Goal: Task Accomplishment & Management: Use online tool/utility

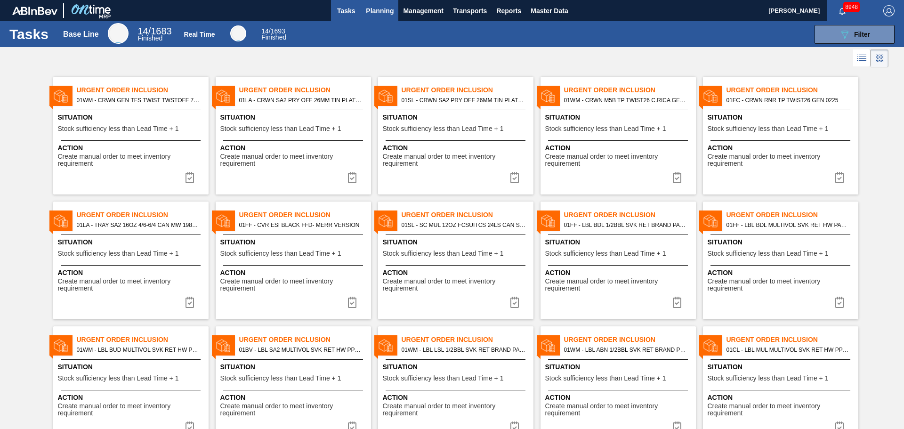
click at [371, 4] on button "Planning" at bounding box center [379, 10] width 37 height 21
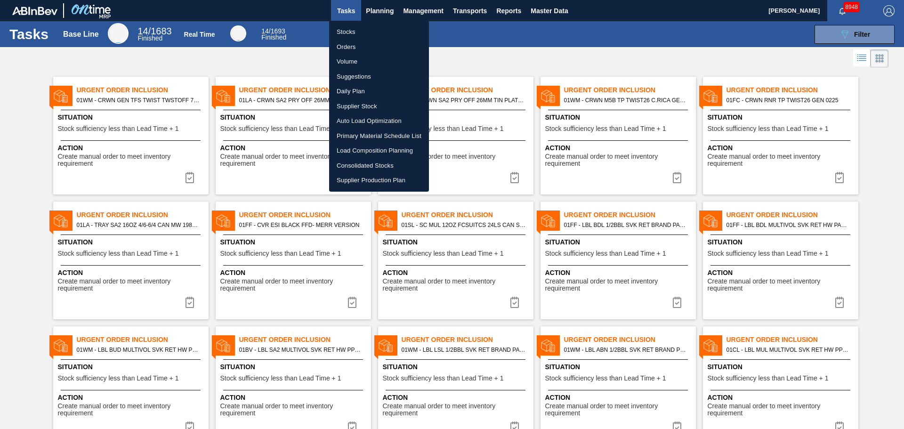
click at [359, 28] on li "Stocks" at bounding box center [379, 31] width 100 height 15
checkbox input "true"
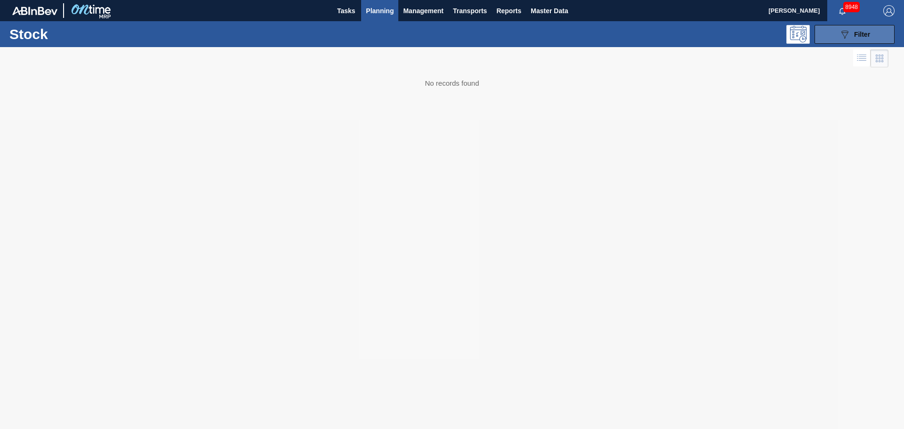
click at [841, 36] on icon "089F7B8B-B2A5-4AFE-B5C0-19BA573D28AC" at bounding box center [844, 34] width 11 height 11
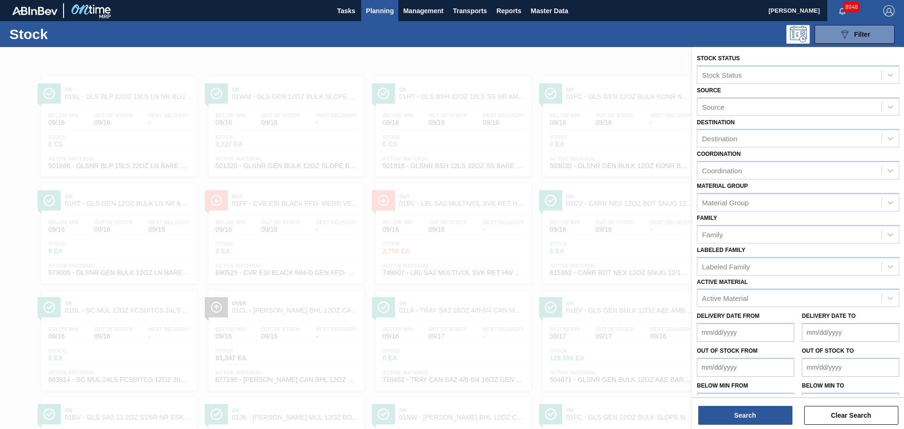
click at [736, 140] on div "Destination" at bounding box center [719, 139] width 35 height 8
type input "ht"
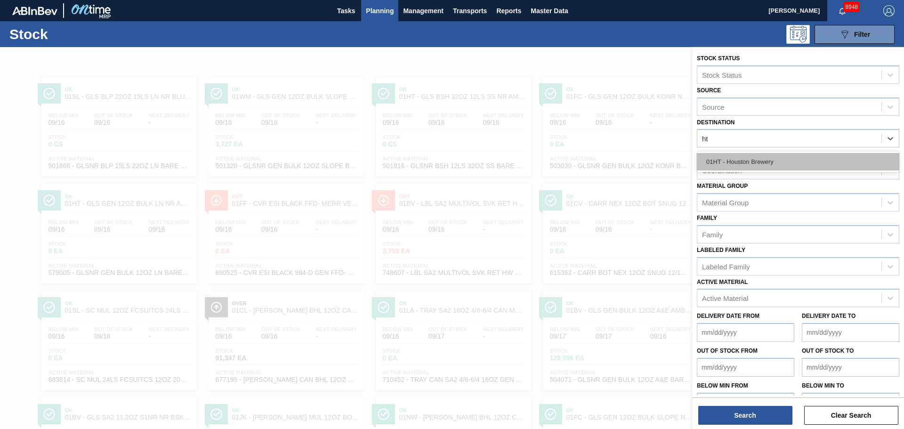
click at [766, 169] on div "01HT - Houston Brewery" at bounding box center [798, 161] width 202 height 17
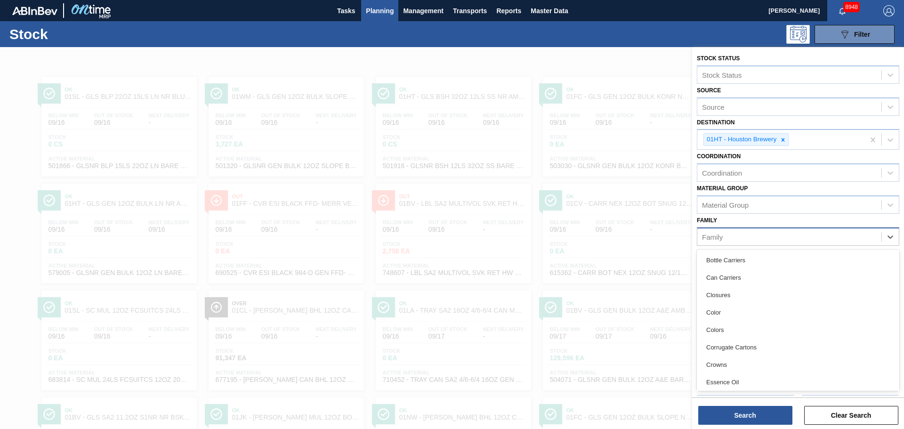
click at [737, 243] on div "Family" at bounding box center [789, 237] width 184 height 14
click at [737, 207] on div "Material Group" at bounding box center [725, 205] width 47 height 8
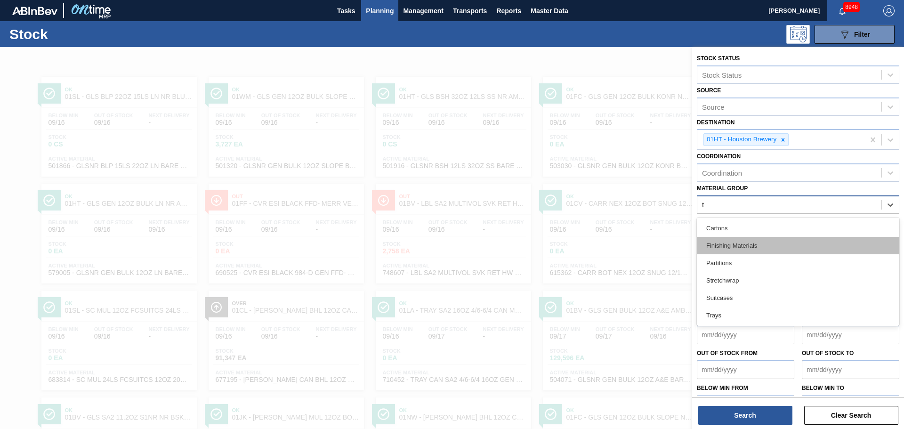
type Group "tr"
click at [731, 243] on div "Trays" at bounding box center [798, 245] width 202 height 17
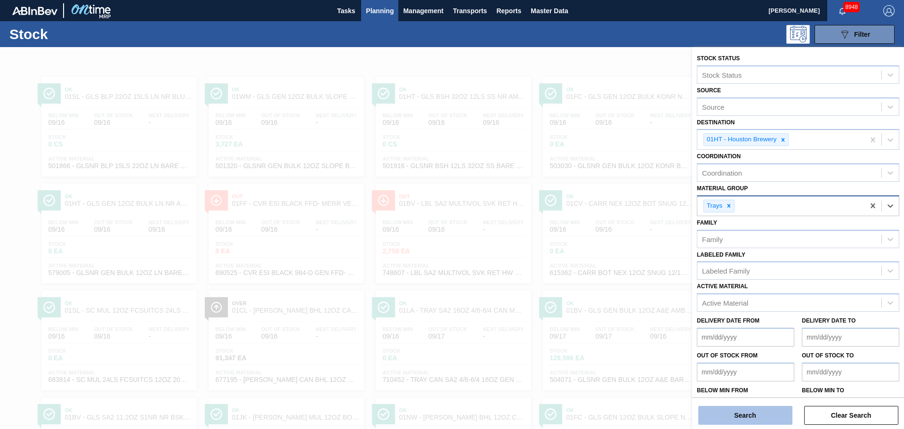
click at [754, 415] on button "Search" at bounding box center [745, 415] width 94 height 19
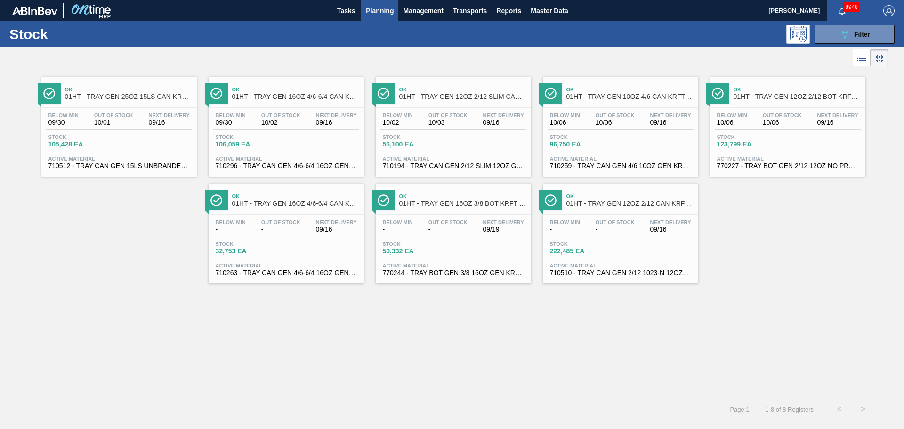
click at [91, 101] on div "Ok 01HT - TRAY GEN 25OZ 15LS CAN KRFT 1590-J" at bounding box center [128, 93] width 127 height 21
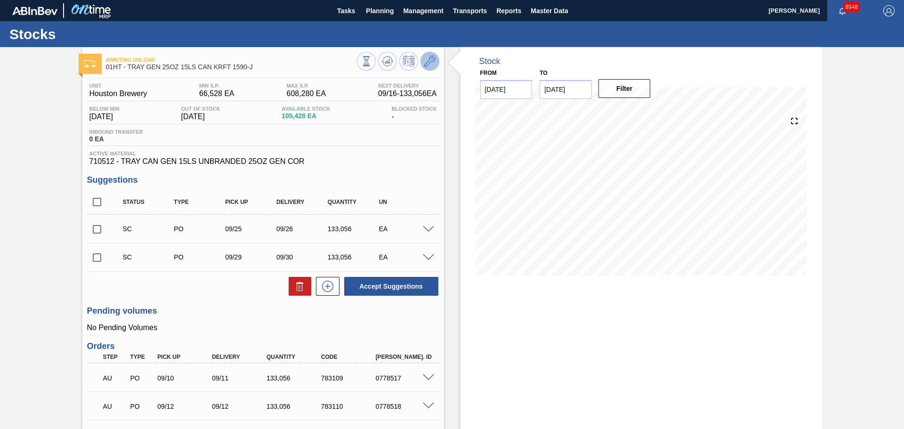
click at [426, 56] on icon at bounding box center [429, 61] width 11 height 11
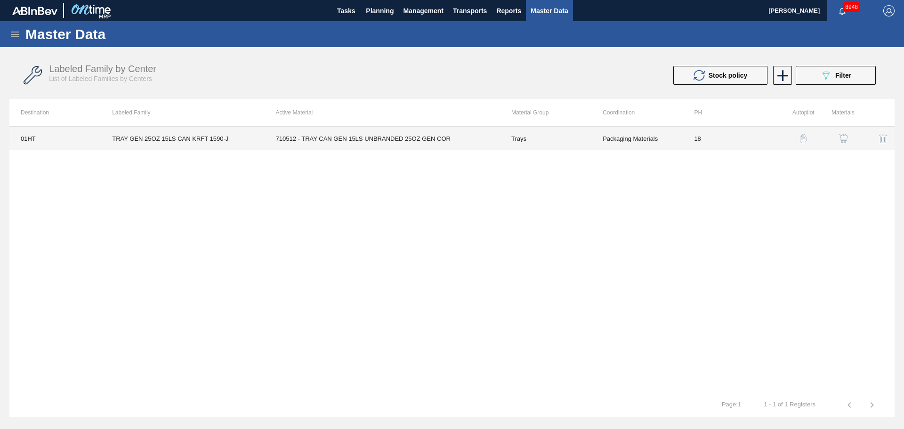
click at [499, 139] on td "710512 - TRAY CAN GEN 15LS UNBRANDED 25OZ GEN COR" at bounding box center [382, 139] width 235 height 24
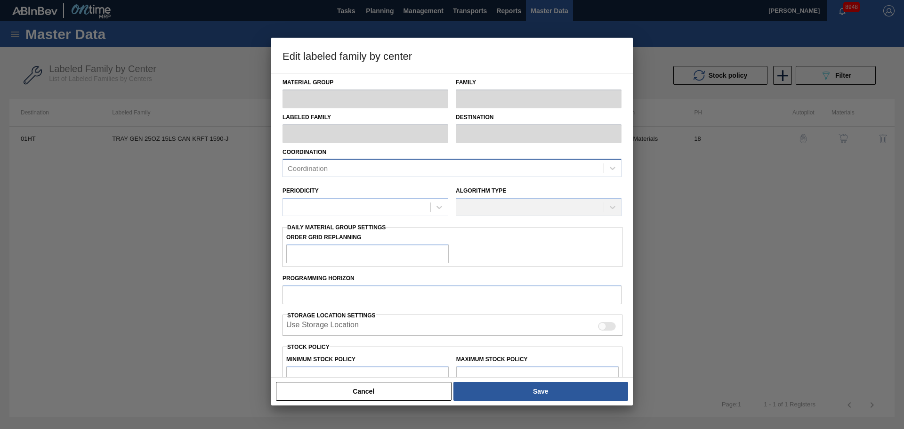
type input "Trays"
type input "TRAY GEN 25OZ 15LS CAN KRFT 1590-J"
type input "01HT - Houston Brewery"
type input "0"
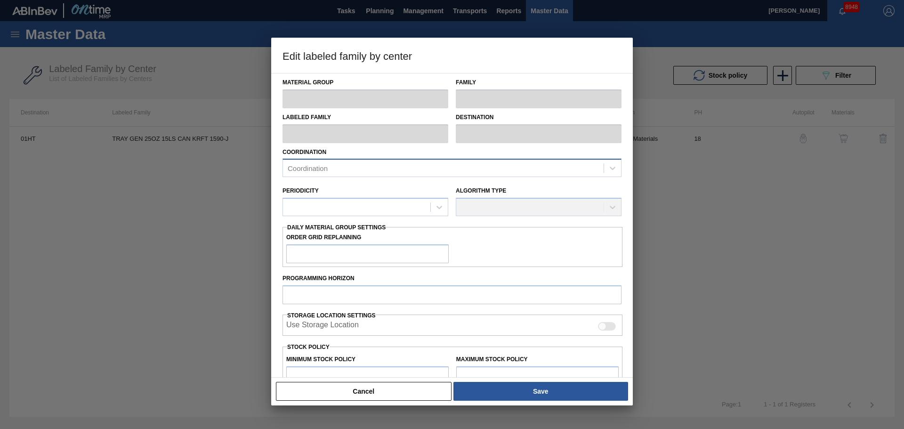
type input "18"
type input "66,528"
type input "608,280"
type input "20"
type input "174,878"
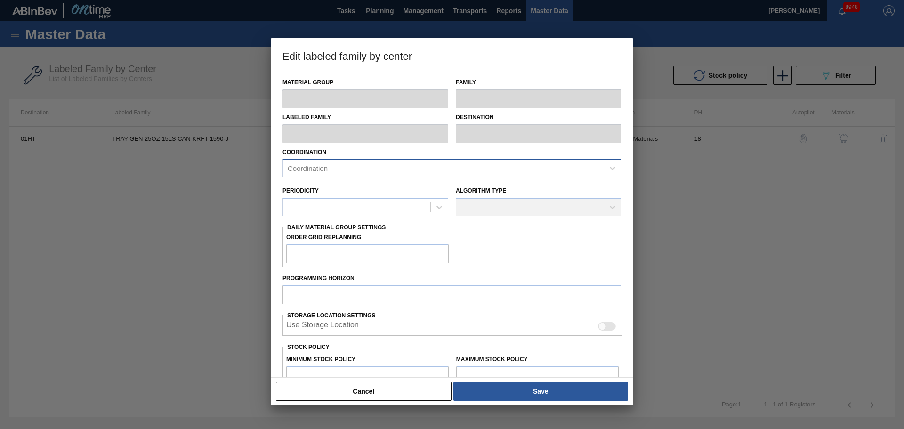
checkbox input "true"
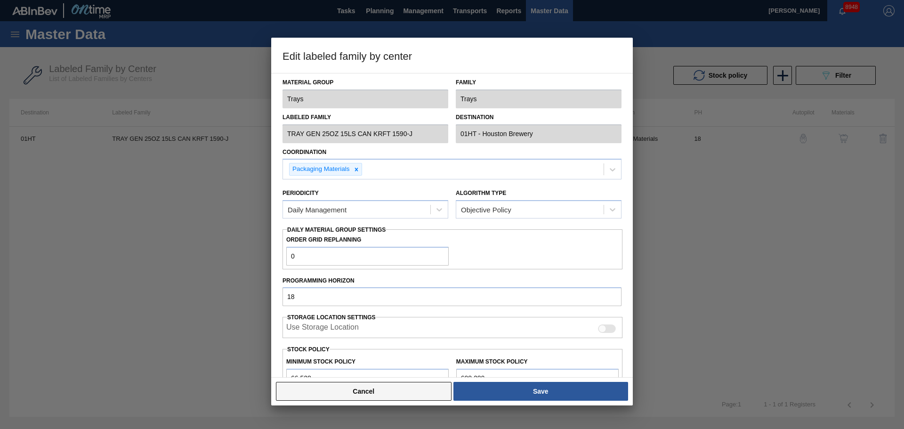
click at [350, 394] on button "Cancel" at bounding box center [364, 391] width 176 height 19
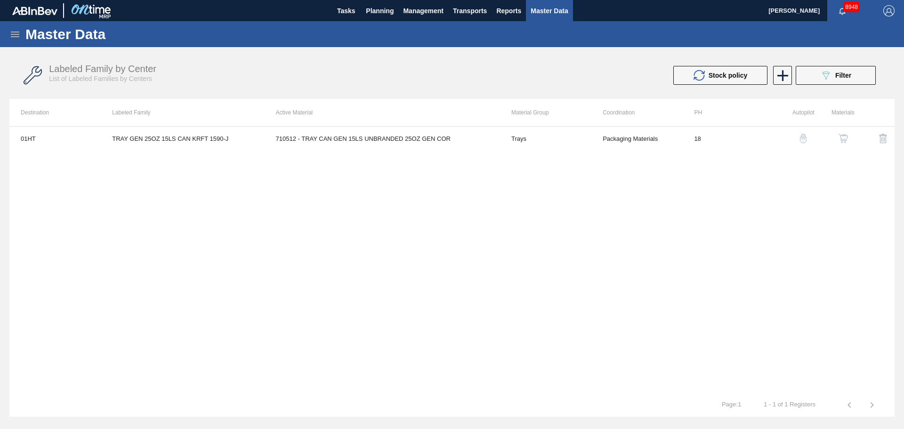
click at [839, 134] on img "button" at bounding box center [842, 138] width 9 height 9
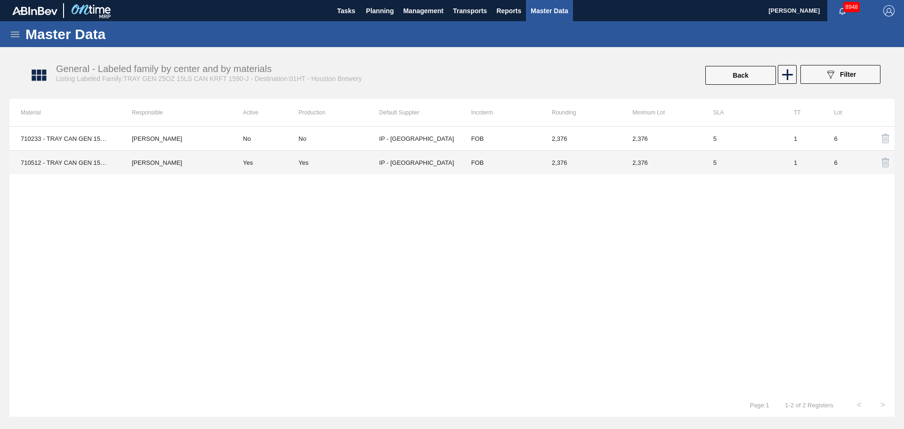
click at [405, 164] on td "IP - San Antonio" at bounding box center [419, 163] width 81 height 24
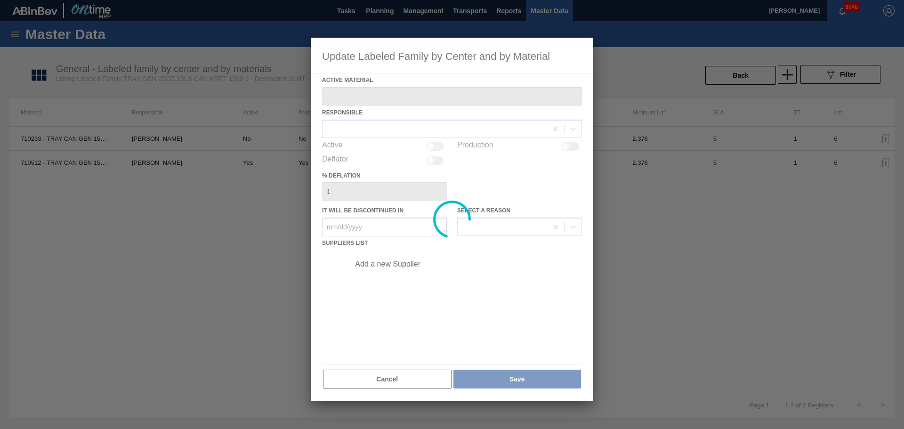
type Material "710512 - TRAY CAN GEN 15LS UNBRANDED 25OZ GEN COR"
checkbox input "true"
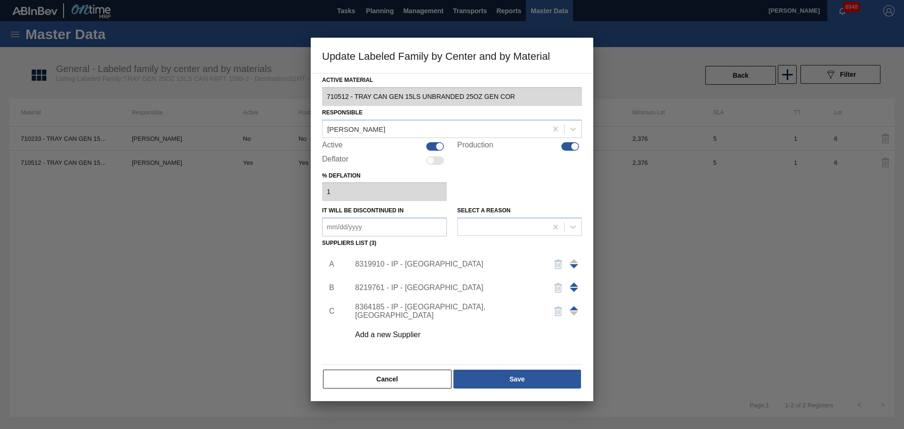
click at [458, 265] on div "8319910 - IP - San Antonio" at bounding box center [447, 264] width 185 height 8
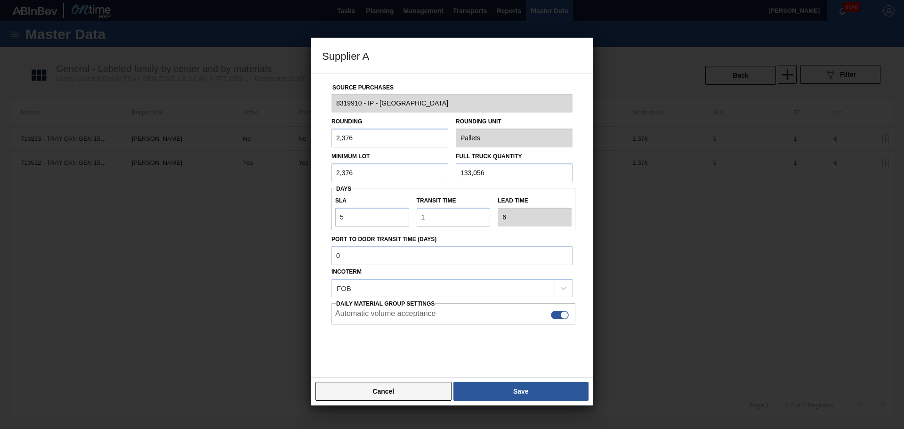
click at [396, 395] on button "Cancel" at bounding box center [383, 391] width 136 height 19
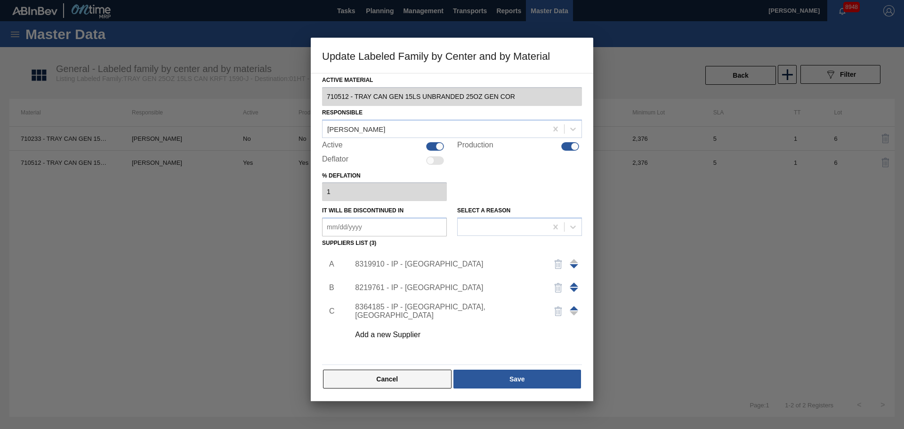
click at [391, 380] on button "Cancel" at bounding box center [387, 379] width 129 height 19
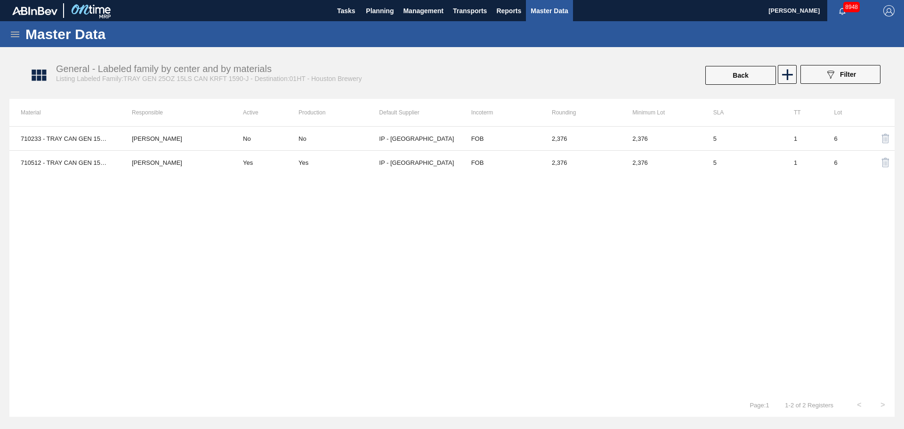
click at [718, 64] on div "General - Labeled family by center and by materials Listing Labeled Family:TRAY…" at bounding box center [456, 75] width 885 height 35
click at [718, 72] on button "Back" at bounding box center [740, 75] width 71 height 19
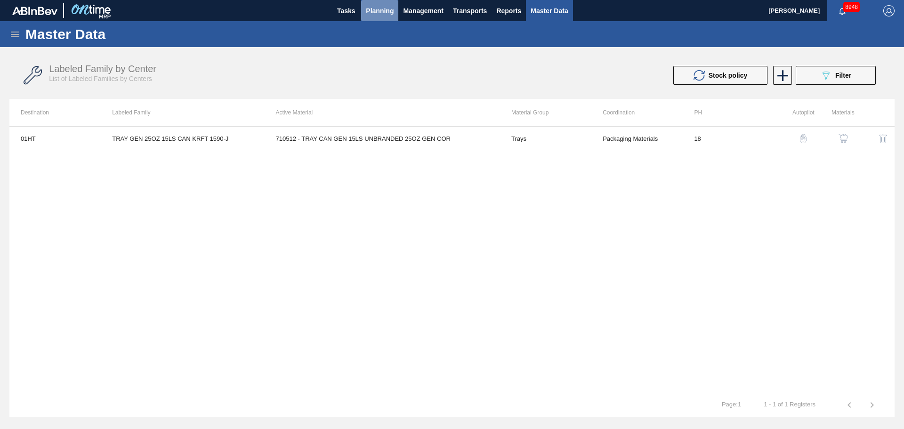
click at [365, 13] on button "Planning" at bounding box center [379, 10] width 37 height 21
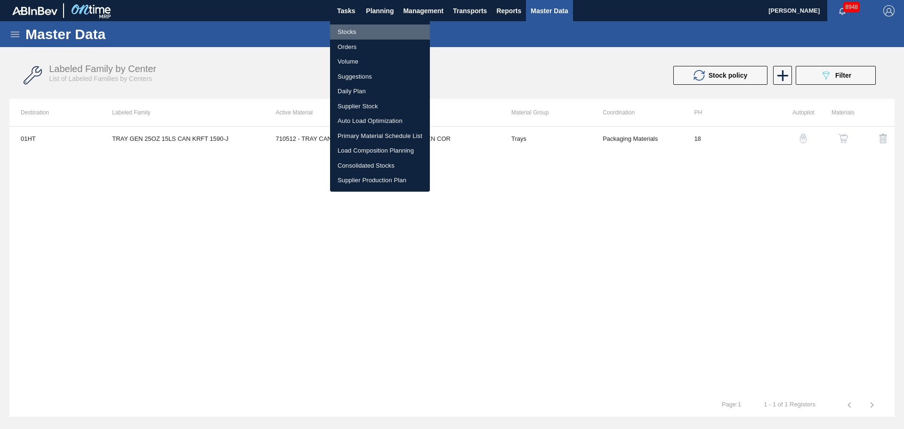
click at [355, 29] on li "Stocks" at bounding box center [380, 31] width 100 height 15
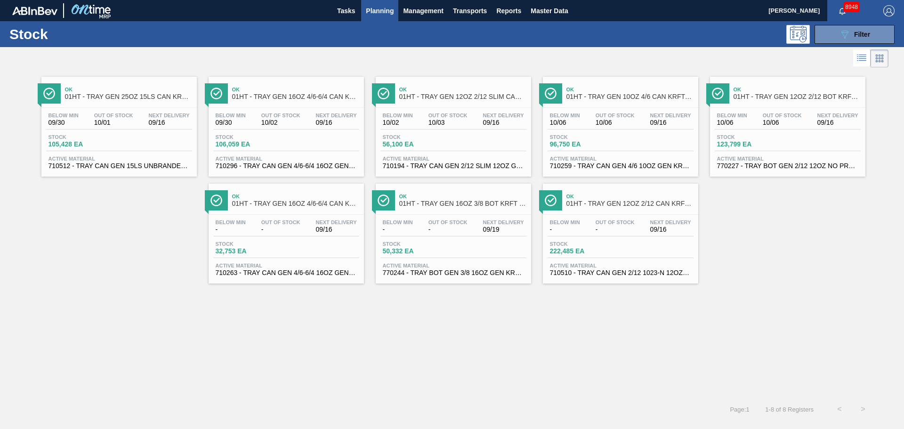
click at [298, 160] on span "Active Material" at bounding box center [286, 159] width 141 height 6
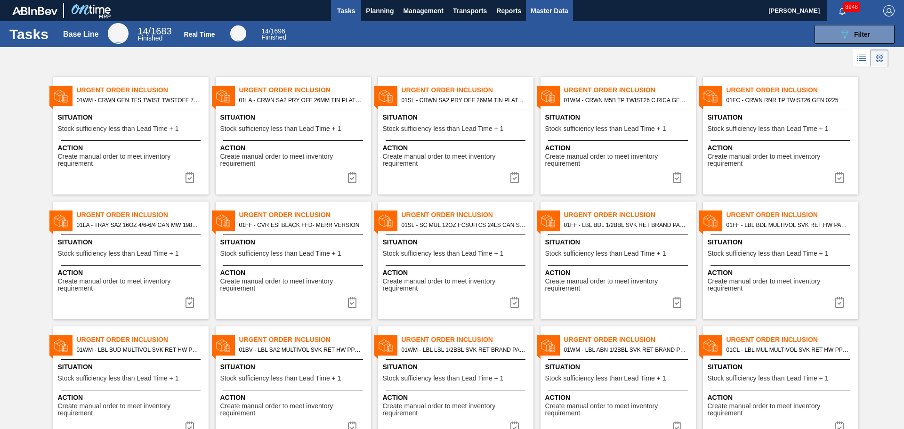
click at [542, 9] on span "Master Data" at bounding box center [549, 10] width 37 height 11
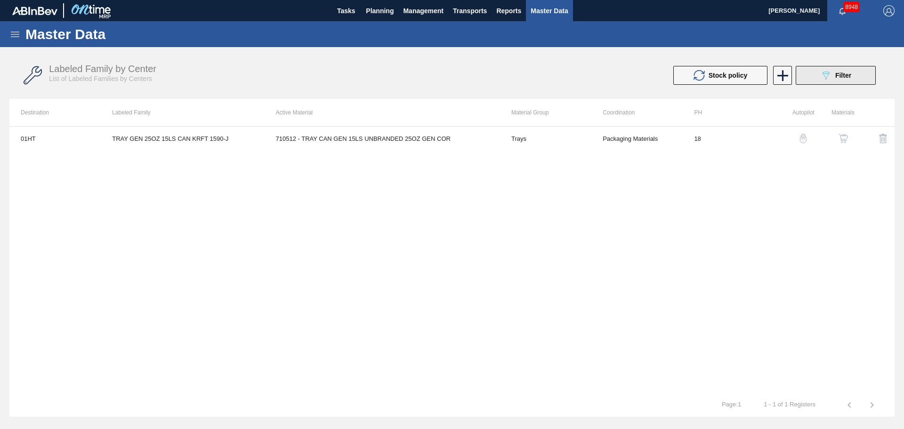
click at [846, 77] on span "Filter" at bounding box center [843, 76] width 16 height 8
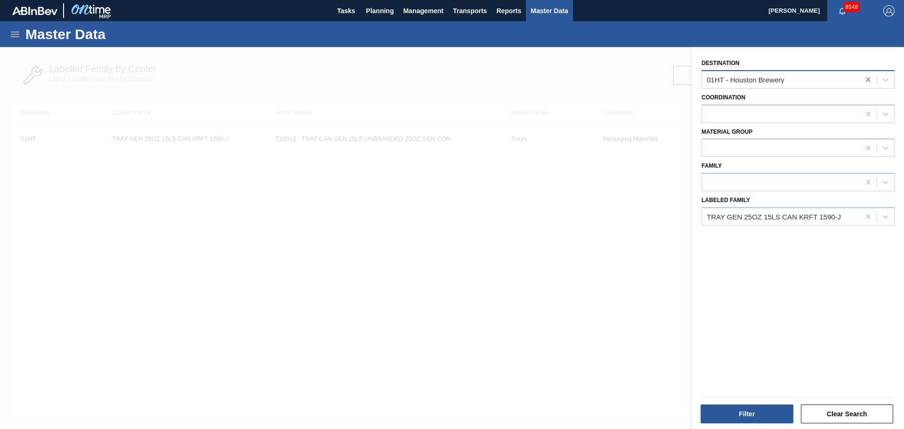
click at [866, 78] on icon at bounding box center [868, 79] width 4 height 5
type input "jack"
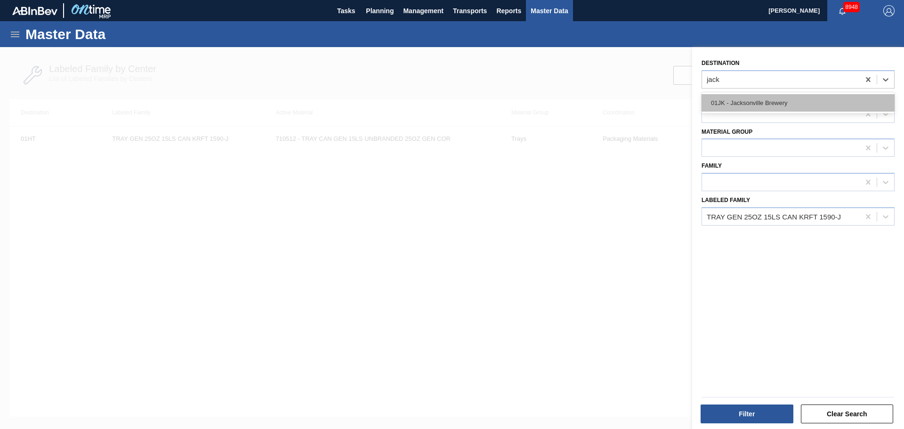
click at [787, 108] on div "01JK - Jacksonville Brewery" at bounding box center [797, 102] width 193 height 17
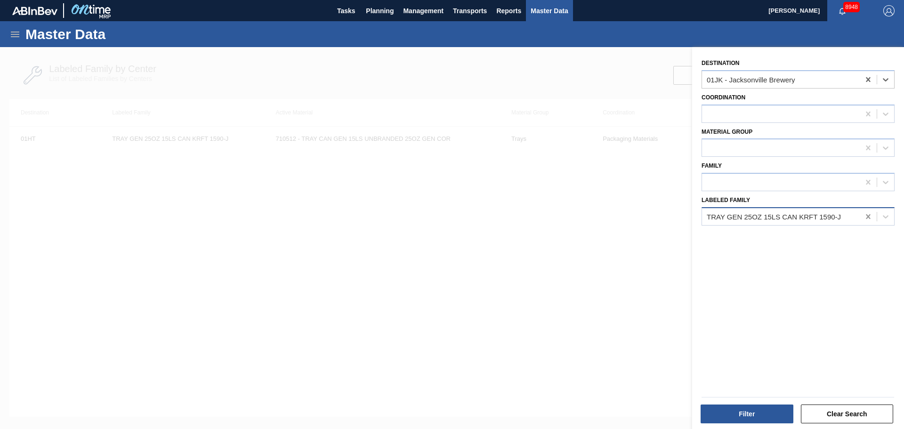
click at [870, 214] on icon at bounding box center [867, 216] width 9 height 9
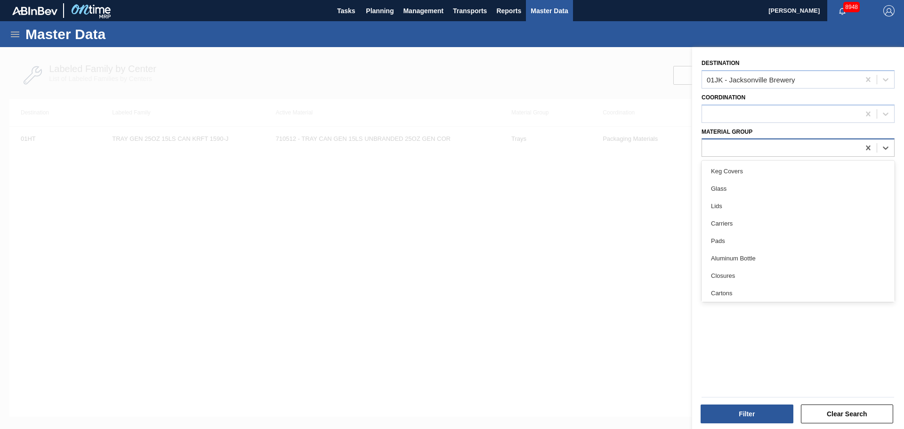
click at [746, 146] on div at bounding box center [781, 148] width 158 height 14
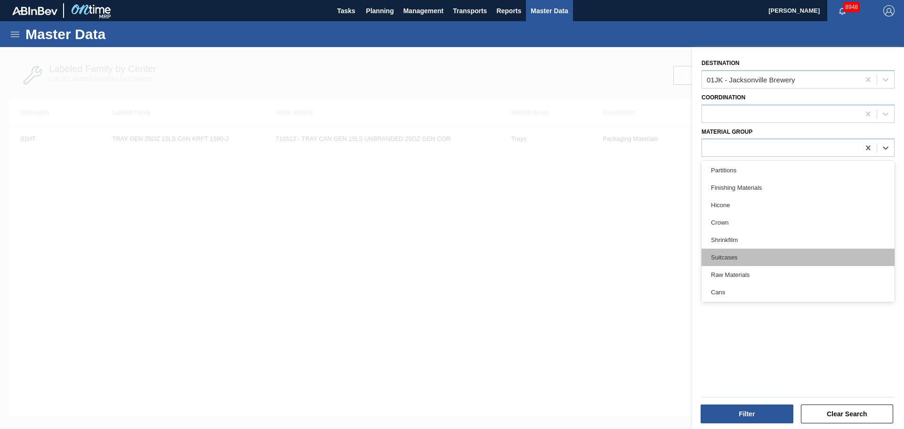
scroll to position [193, 0]
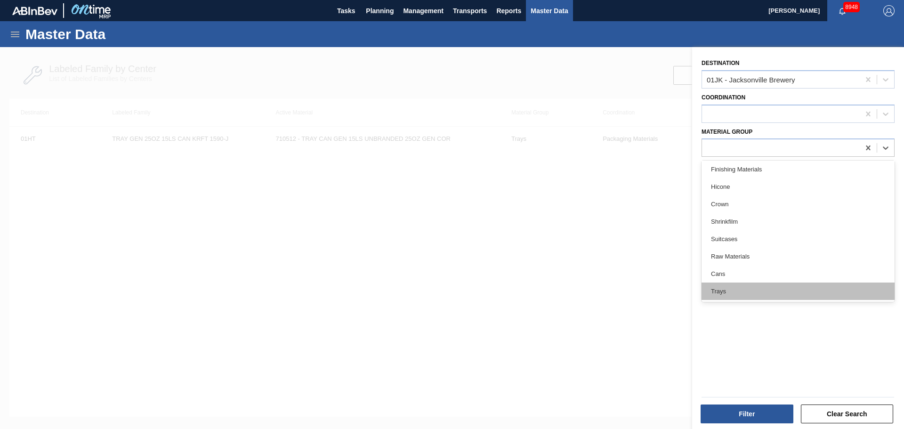
click at [723, 291] on div "Trays" at bounding box center [797, 290] width 193 height 17
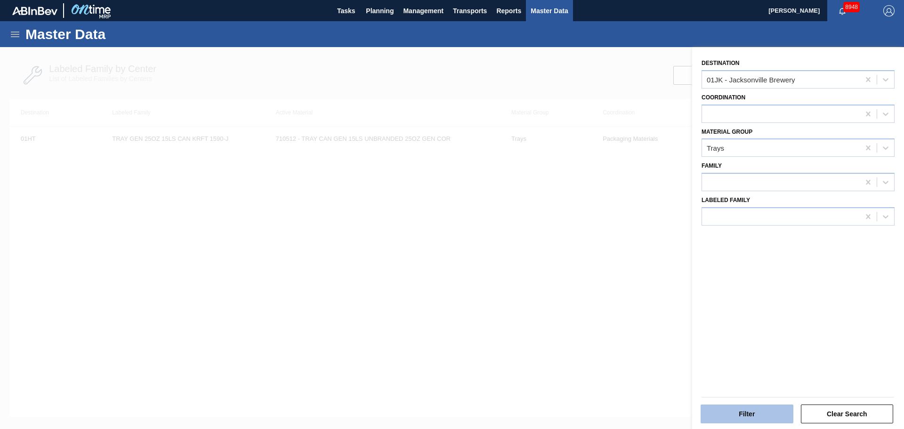
click at [729, 414] on button "Filter" at bounding box center [747, 413] width 93 height 19
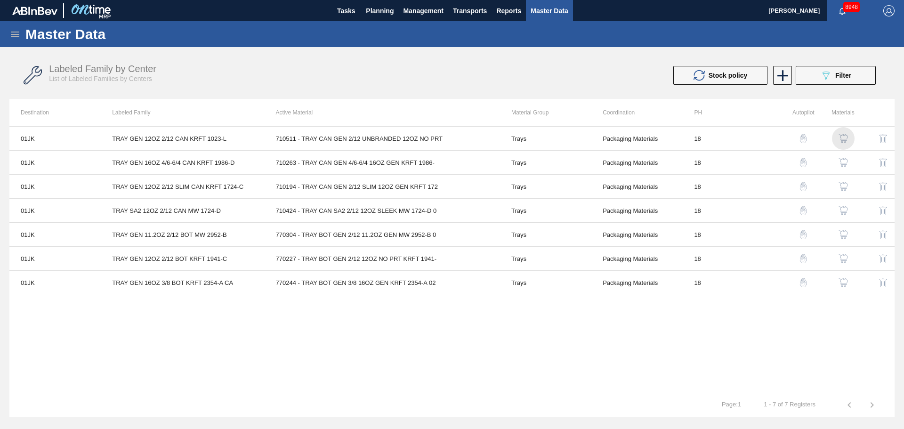
click at [842, 138] on img "button" at bounding box center [842, 138] width 9 height 9
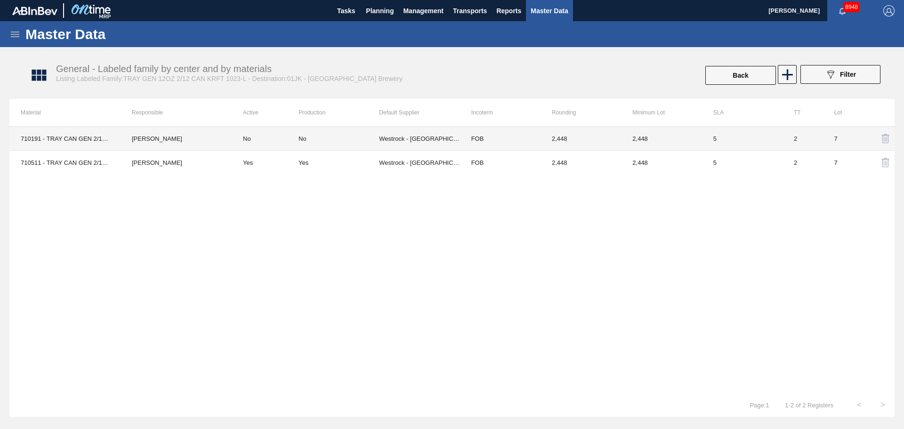
click at [306, 141] on div "No" at bounding box center [302, 138] width 8 height 7
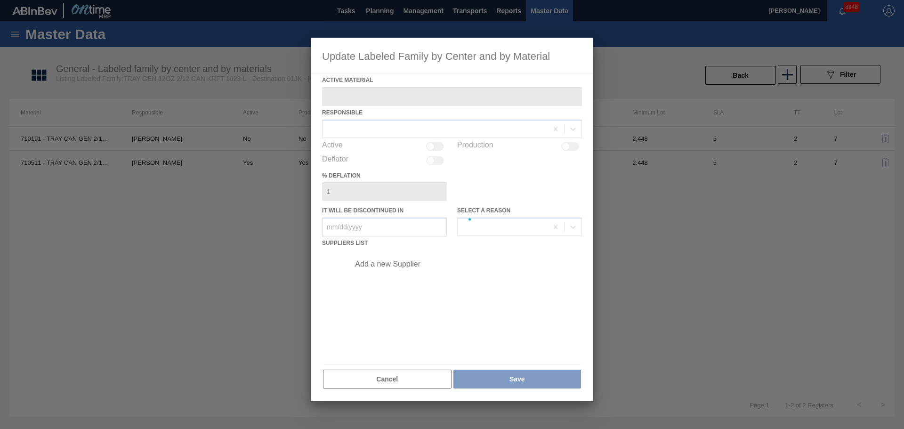
type Material "710191 - TRAY CAN GEN 2/12 12OZ NO PRT KRFT 1023-"
type in "09/11/2025"
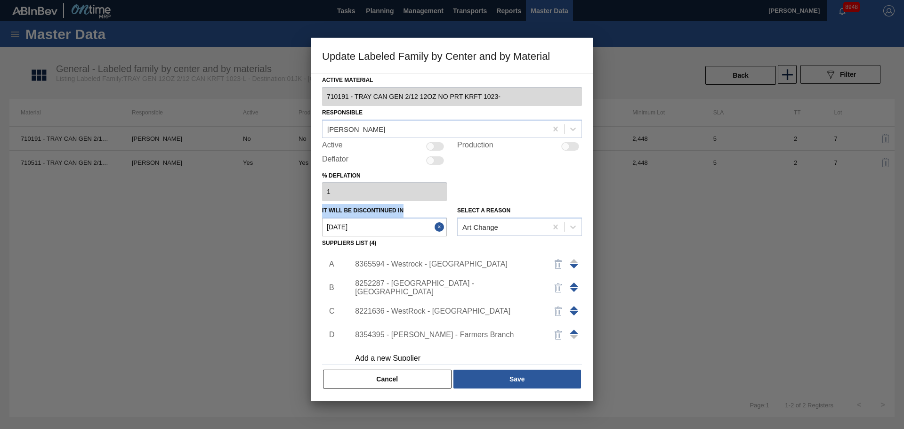
drag, startPoint x: 405, startPoint y: 210, endPoint x: 320, endPoint y: 215, distance: 84.9
click at [320, 215] on div "Active Material 710191 - TRAY CAN GEN 2/12 12OZ NO PRT KRFT 1023- Responsible M…" at bounding box center [452, 237] width 282 height 328
drag, startPoint x: 397, startPoint y: 205, endPoint x: 405, endPoint y: 207, distance: 8.1
click at [398, 205] on div "It will be discontinued in 09/11/2025" at bounding box center [384, 220] width 125 height 32
click at [405, 209] on div "It will be discontinued in 09/11/2025" at bounding box center [384, 220] width 125 height 32
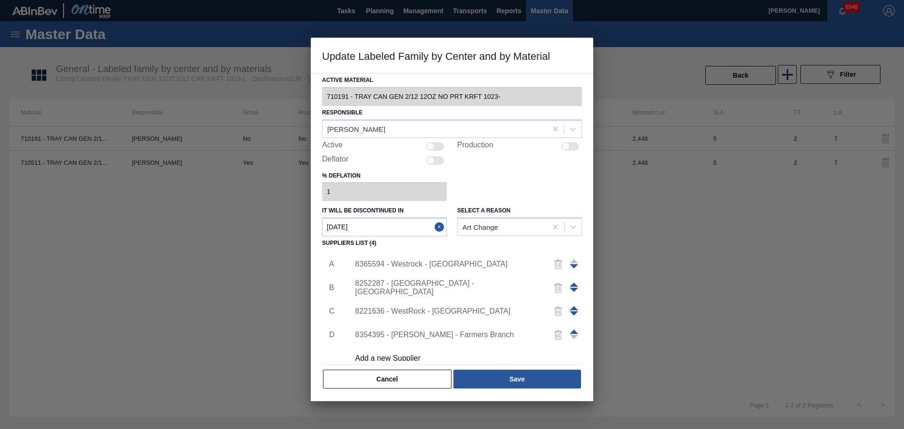
click at [388, 378] on button "Cancel" at bounding box center [387, 379] width 129 height 19
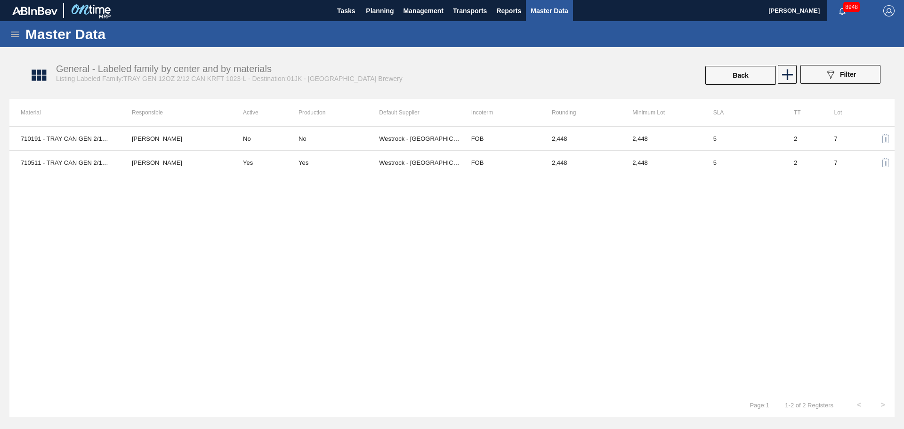
click at [17, 34] on icon at bounding box center [15, 35] width 8 height 6
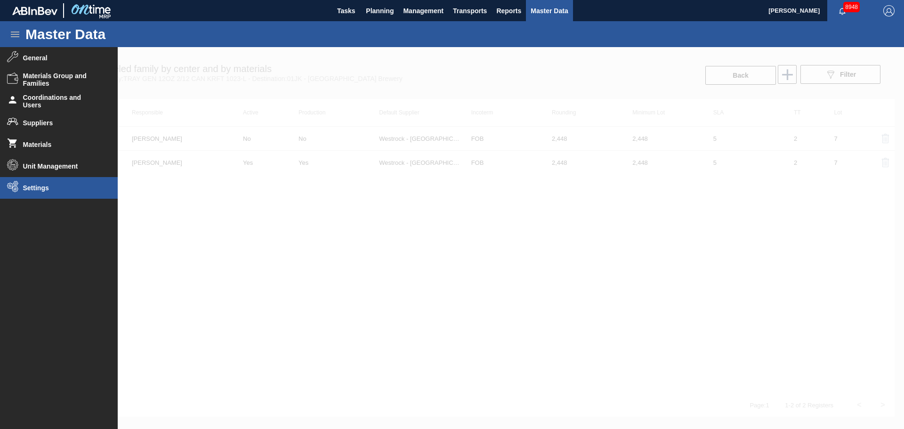
click at [33, 198] on li "Settings" at bounding box center [59, 188] width 118 height 22
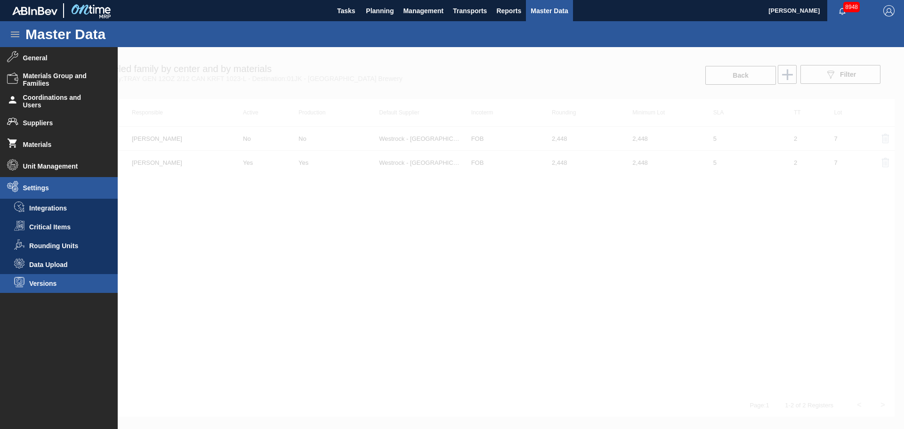
click at [48, 284] on span "Versions" at bounding box center [65, 284] width 72 height 8
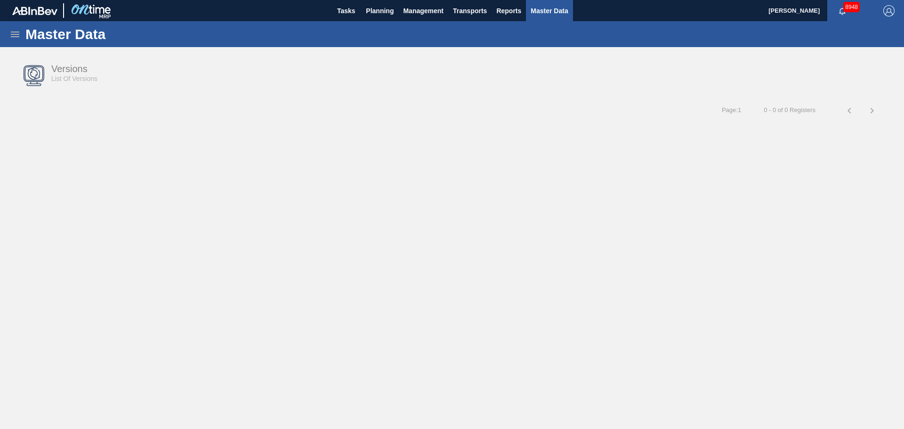
click at [16, 41] on div "Master Data" at bounding box center [452, 34] width 904 height 26
click at [16, 35] on icon at bounding box center [14, 34] width 11 height 11
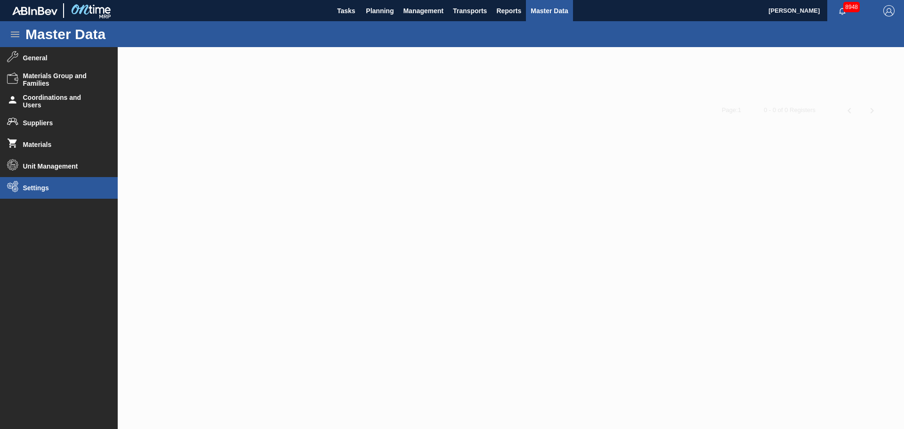
click at [39, 196] on li "Settings" at bounding box center [59, 188] width 118 height 22
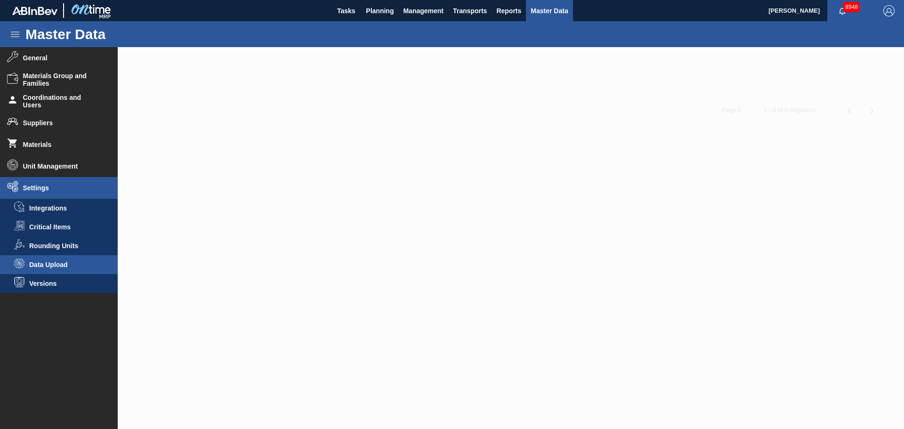
click at [66, 269] on li "Data Upload" at bounding box center [59, 264] width 118 height 19
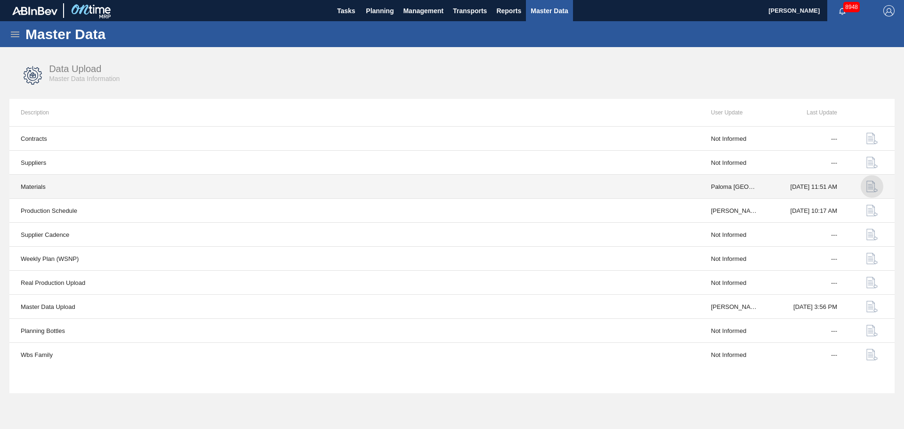
click at [870, 184] on img "button" at bounding box center [871, 186] width 11 height 11
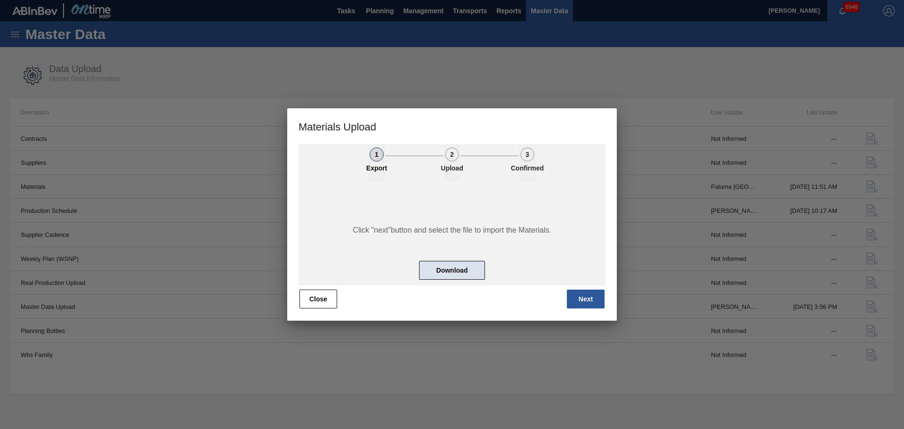
click at [440, 269] on button "Download" at bounding box center [452, 270] width 66 height 19
click at [307, 300] on button "Close" at bounding box center [318, 299] width 38 height 19
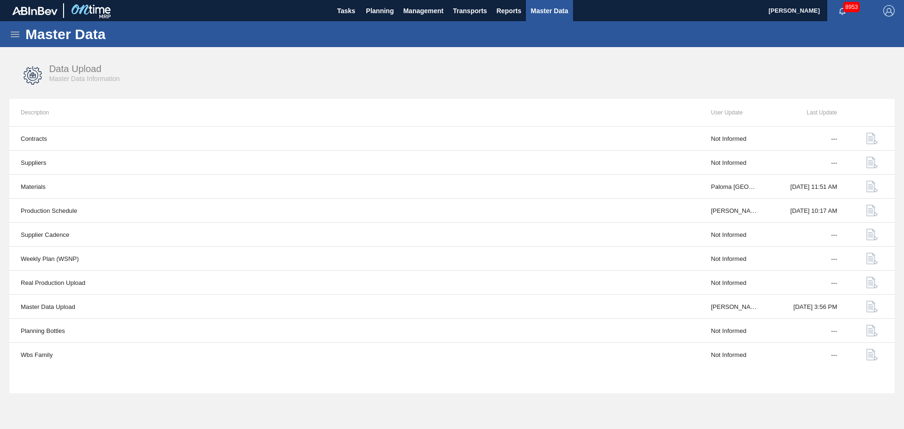
click at [12, 34] on icon at bounding box center [14, 34] width 11 height 11
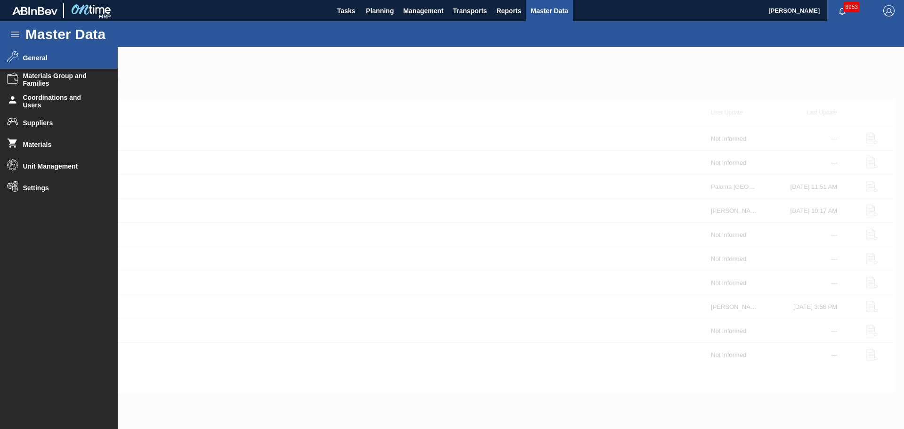
click at [36, 60] on span "General" at bounding box center [62, 58] width 78 height 8
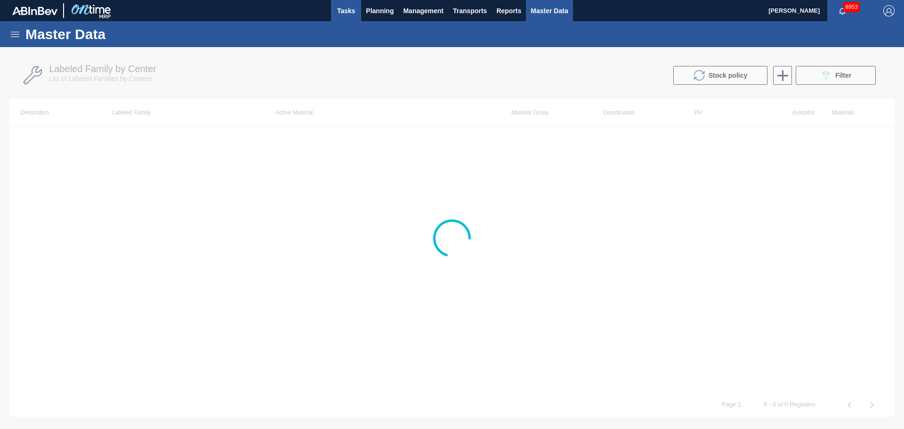
click at [354, 5] on span "Tasks" at bounding box center [346, 10] width 21 height 11
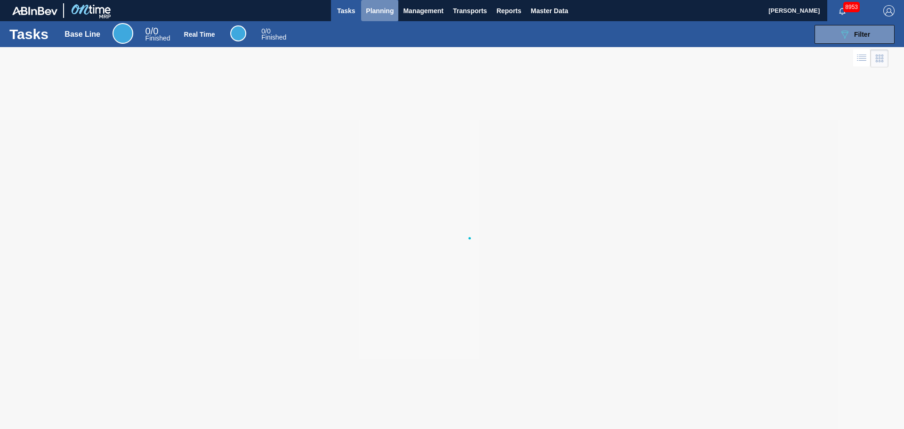
click at [379, 9] on span "Planning" at bounding box center [380, 10] width 28 height 11
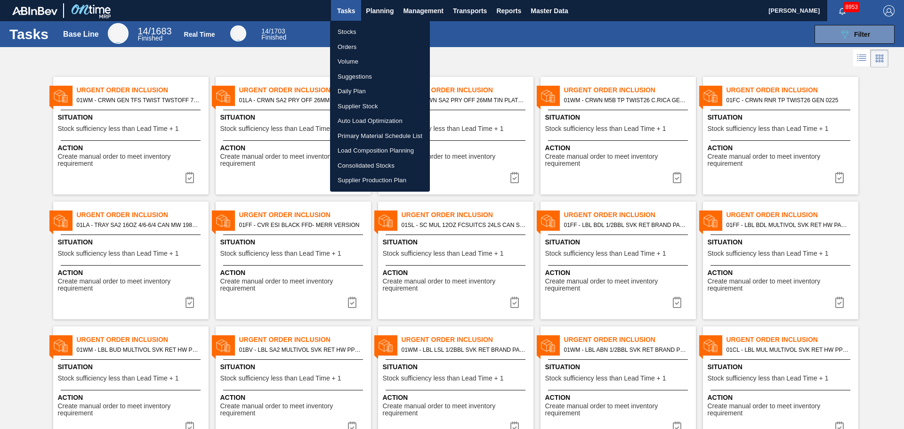
click at [347, 48] on li "Orders" at bounding box center [380, 47] width 100 height 15
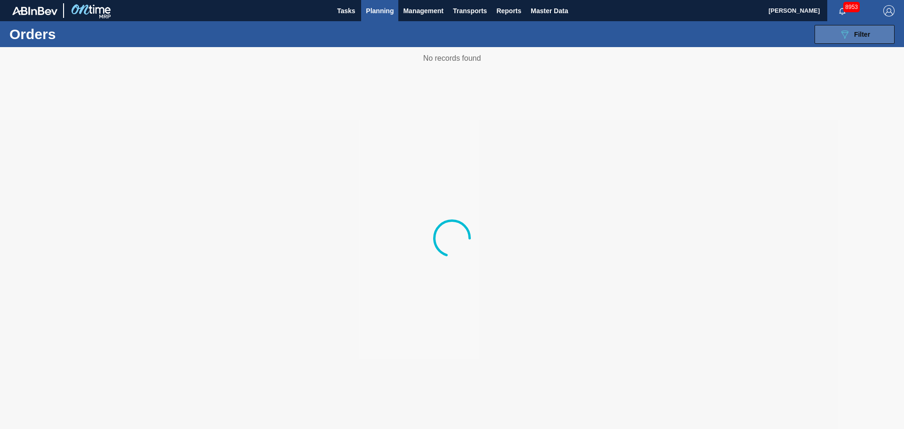
click at [836, 33] on button "089F7B8B-B2A5-4AFE-B5C0-19BA573D28AC Filter" at bounding box center [854, 34] width 80 height 19
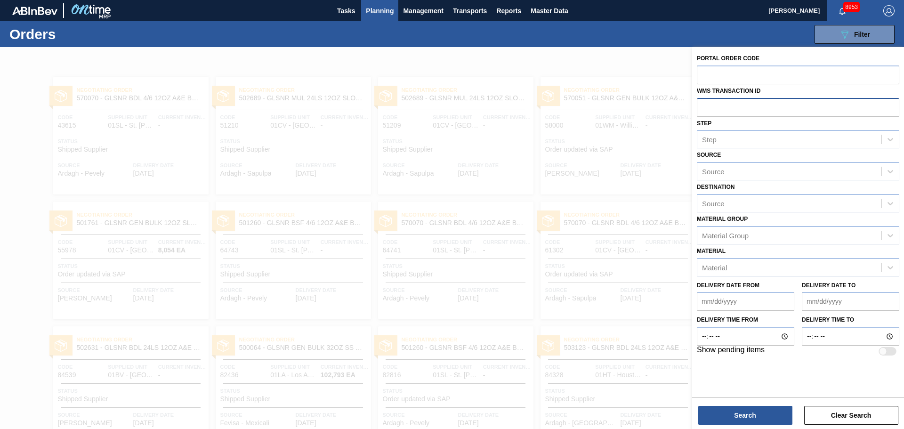
click at [732, 101] on input "text" at bounding box center [798, 107] width 202 height 18
click at [730, 110] on input "text" at bounding box center [798, 107] width 202 height 18
paste input "0755025"
type input "0755025"
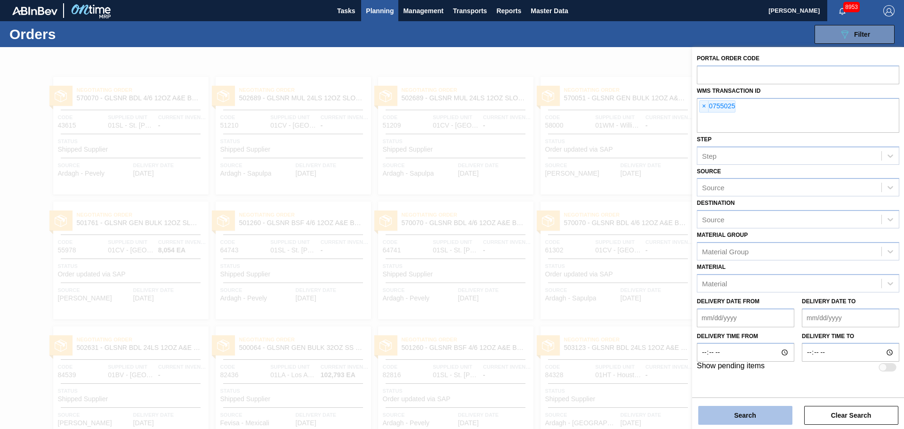
click at [747, 411] on button "Search" at bounding box center [745, 415] width 94 height 19
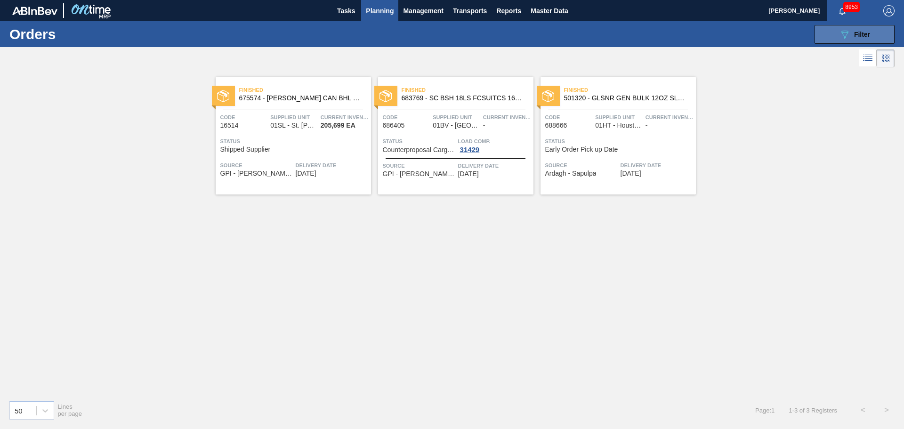
click at [849, 37] on icon "089F7B8B-B2A5-4AFE-B5C0-19BA573D28AC" at bounding box center [844, 34] width 11 height 11
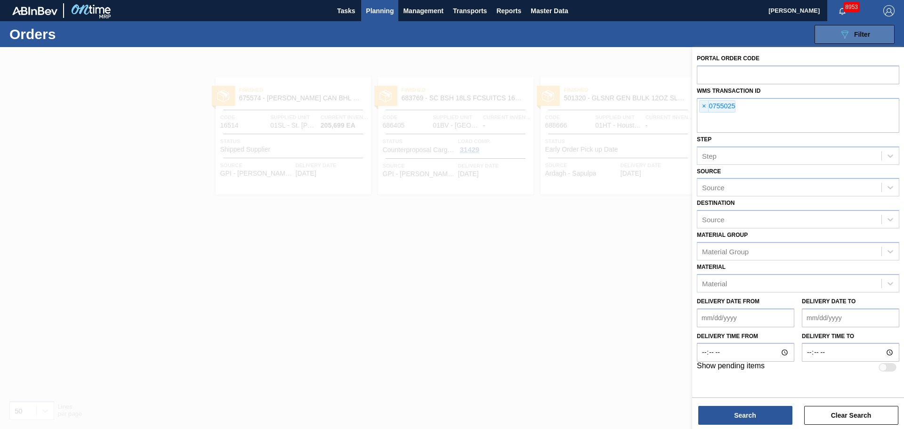
click at [846, 34] on icon "089F7B8B-B2A5-4AFE-B5C0-19BA573D28AC" at bounding box center [844, 34] width 11 height 11
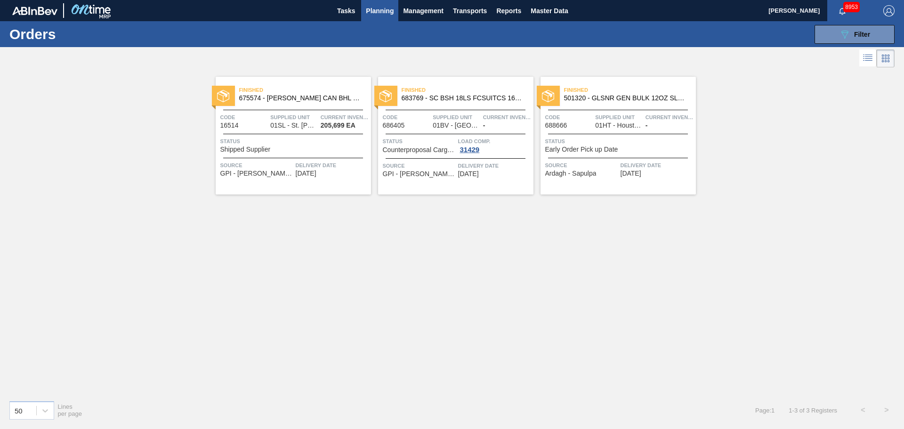
click at [456, 92] on span "Finished" at bounding box center [468, 89] width 132 height 9
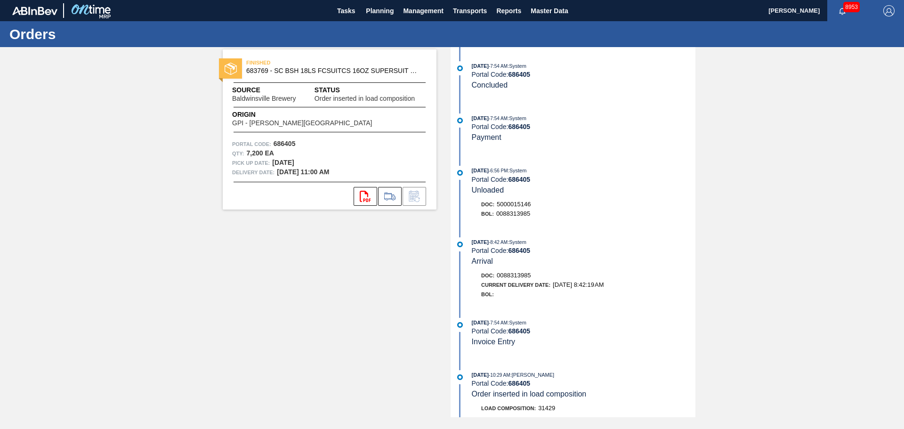
drag, startPoint x: 377, startPoint y: 15, endPoint x: 379, endPoint y: 23, distance: 8.8
click at [377, 15] on span "Planning" at bounding box center [380, 10] width 28 height 11
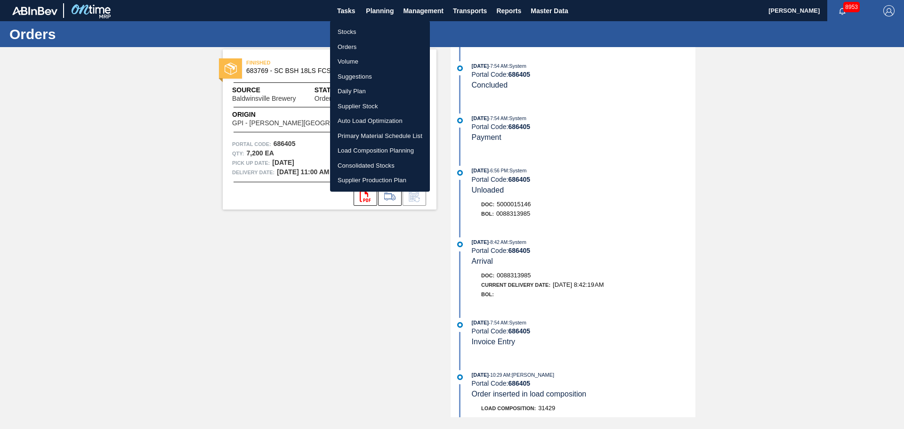
click at [364, 47] on li "Orders" at bounding box center [380, 47] width 100 height 15
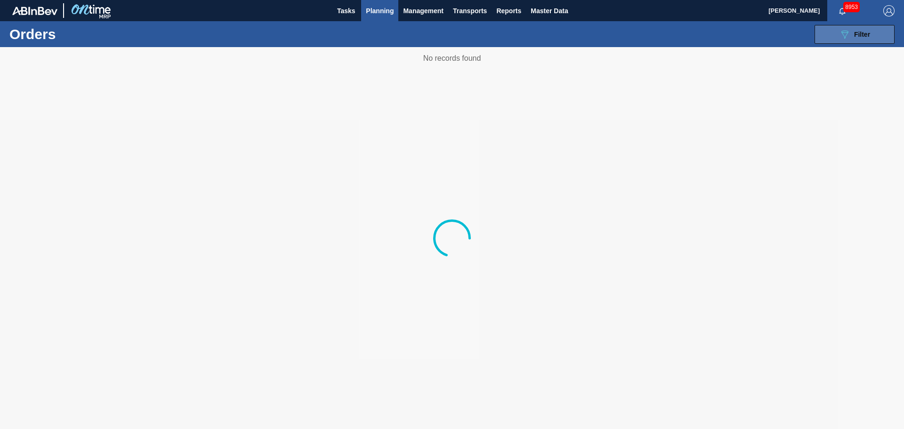
click at [863, 30] on div "089F7B8B-B2A5-4AFE-B5C0-19BA573D28AC Filter" at bounding box center [854, 34] width 31 height 11
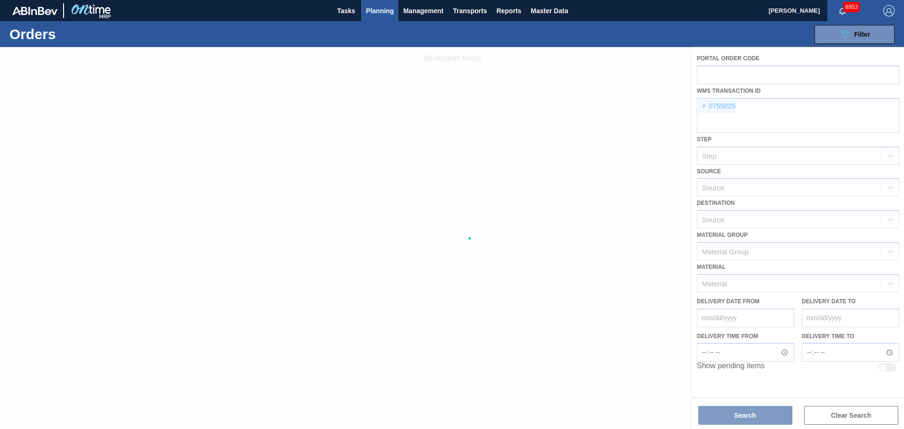
click at [701, 105] on div at bounding box center [452, 238] width 904 height 382
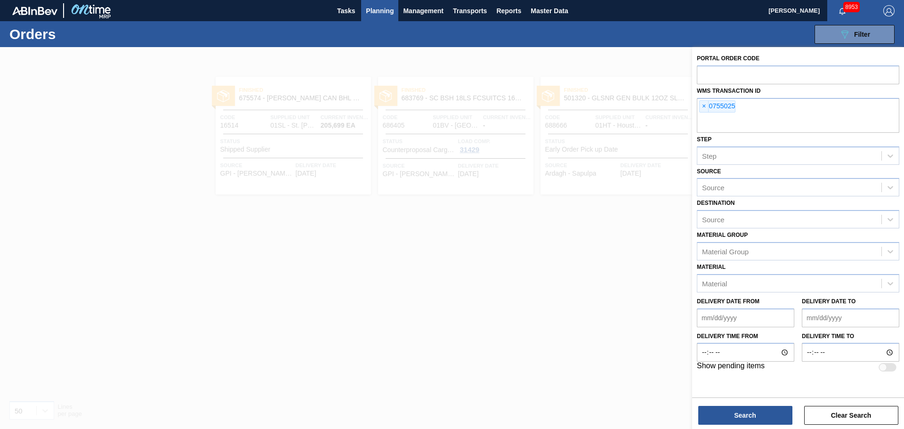
click at [701, 105] on span "×" at bounding box center [704, 106] width 9 height 11
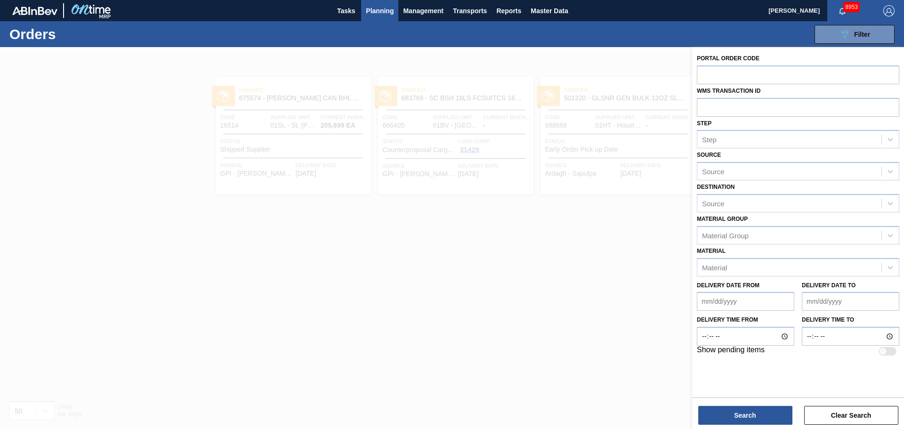
paste input "0754329"
type input "0754329"
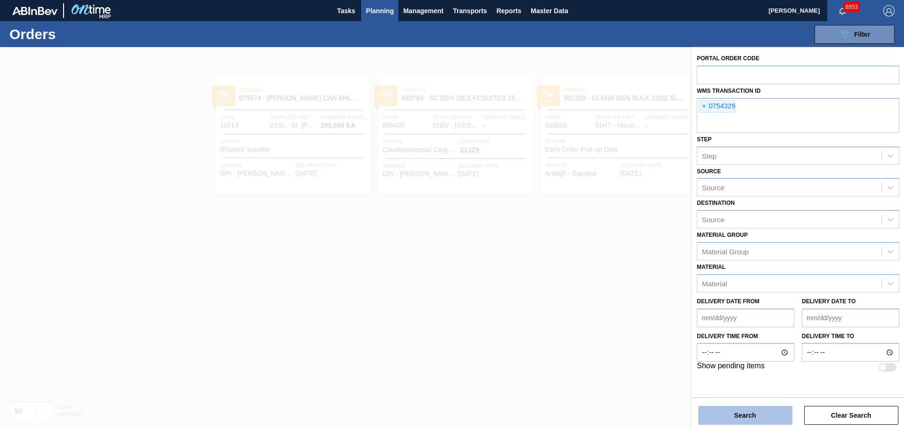
click at [757, 418] on button "Search" at bounding box center [745, 415] width 94 height 19
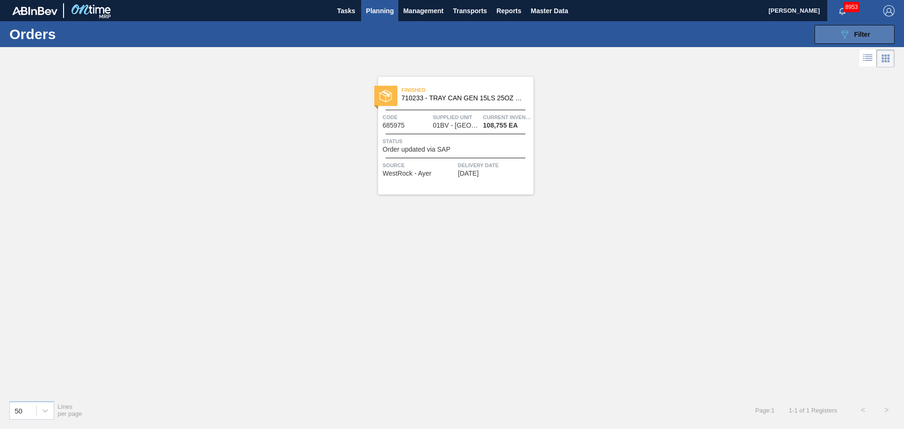
click at [831, 29] on button "089F7B8B-B2A5-4AFE-B5C0-19BA573D28AC Filter" at bounding box center [854, 34] width 80 height 19
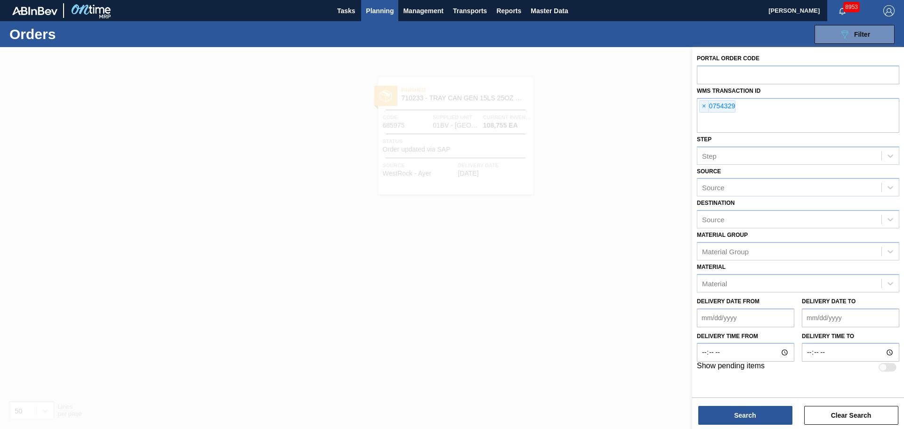
click at [599, 157] on div at bounding box center [452, 261] width 904 height 429
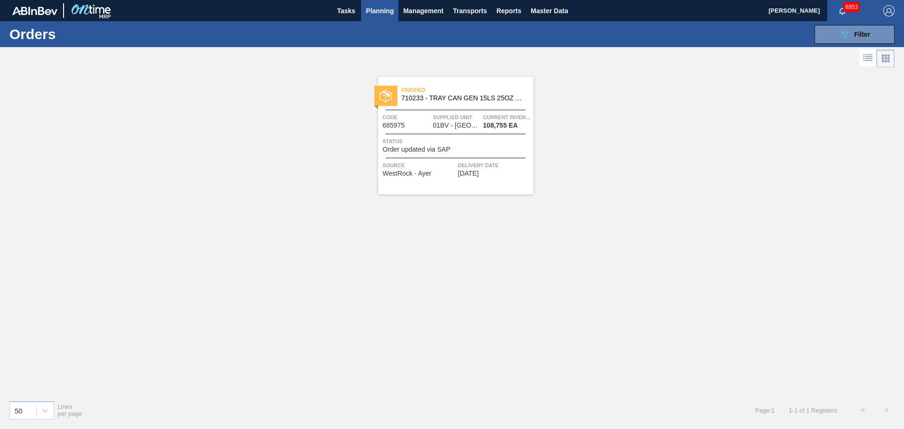
click at [449, 117] on span "Supplied Unit" at bounding box center [457, 117] width 48 height 9
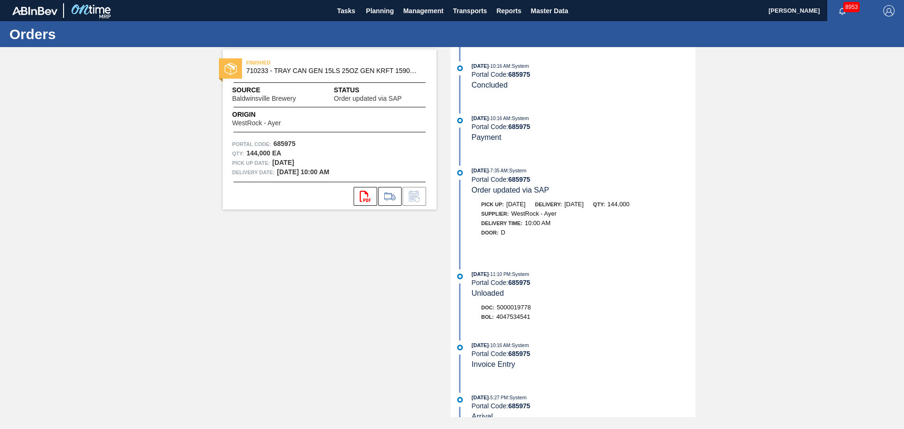
click at [463, 285] on div "01/15/2025 - 11:10 PM : System Portal Code: 685975 Unloaded" at bounding box center [574, 283] width 242 height 29
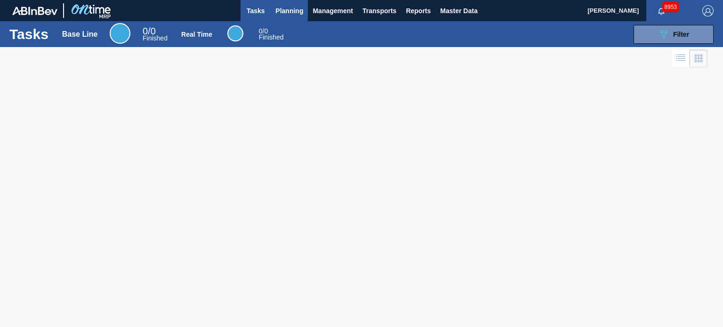
click at [298, 5] on span "Planning" at bounding box center [289, 10] width 28 height 11
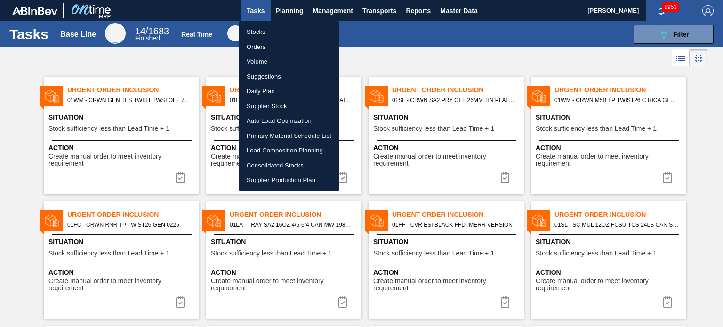
click at [258, 48] on li "Orders" at bounding box center [289, 47] width 100 height 15
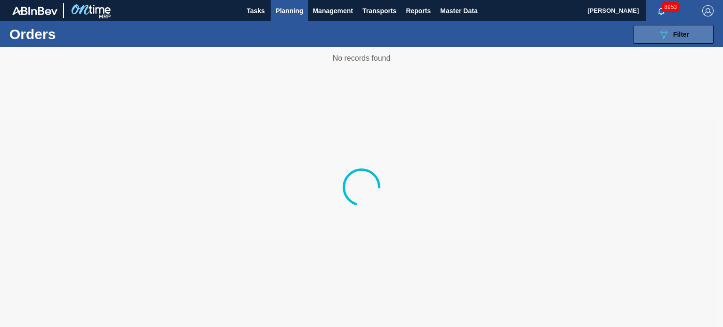
click at [651, 35] on button "089F7B8B-B2A5-4AFE-B5C0-19BA573D28AC Filter" at bounding box center [674, 34] width 80 height 19
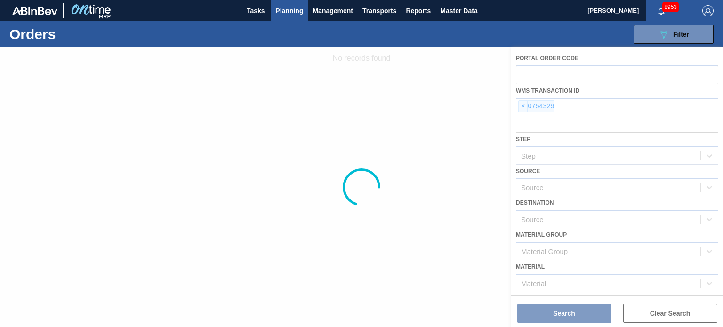
click at [524, 106] on div at bounding box center [361, 187] width 723 height 280
click at [522, 106] on div at bounding box center [361, 187] width 723 height 280
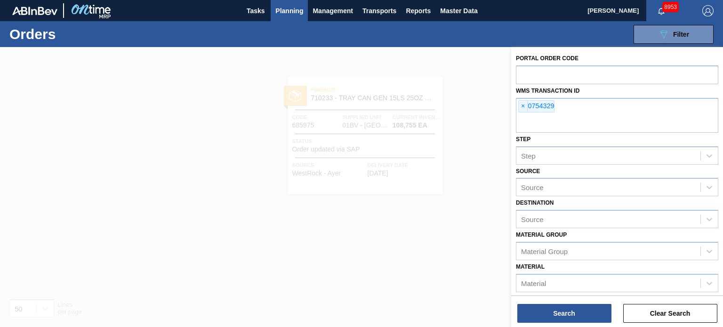
click at [521, 105] on span "×" at bounding box center [523, 106] width 9 height 11
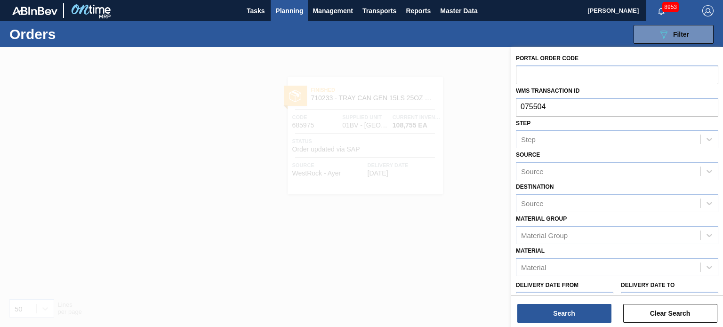
type input "0755046"
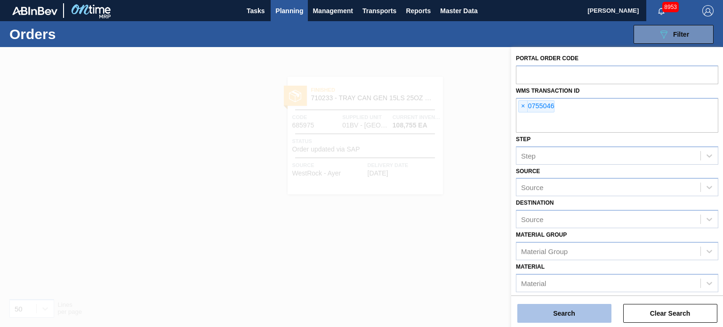
click at [559, 309] on button "Search" at bounding box center [564, 313] width 94 height 19
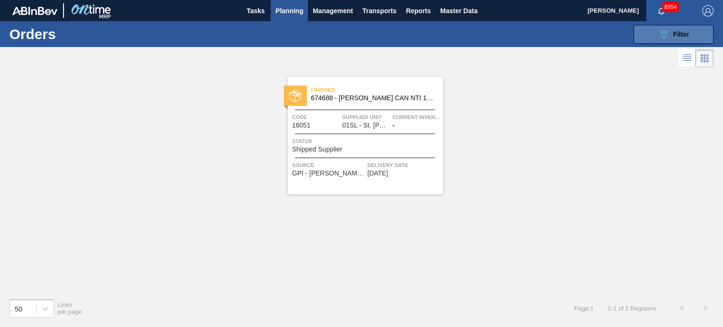
click at [644, 30] on button "089F7B8B-B2A5-4AFE-B5C0-19BA573D28AC Filter" at bounding box center [674, 34] width 80 height 19
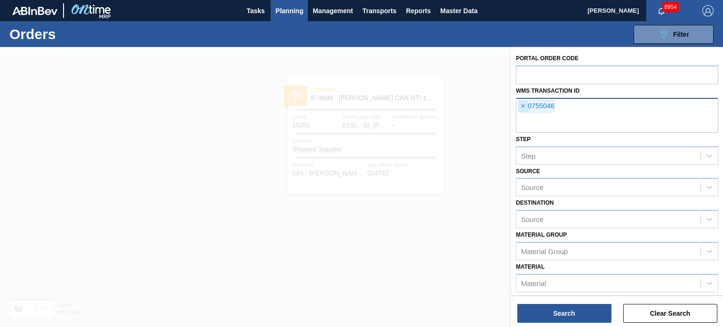
click at [522, 105] on span "×" at bounding box center [523, 106] width 9 height 11
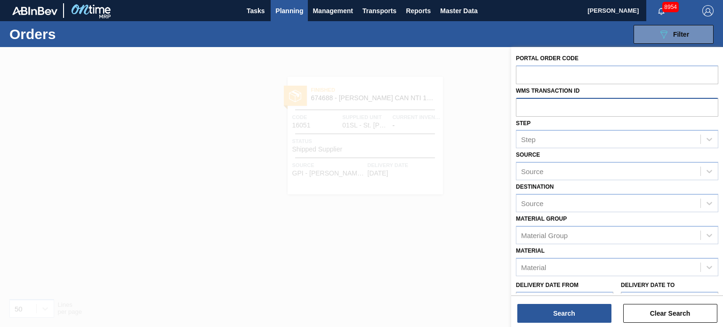
paste input "0760466"
type input "0760466"
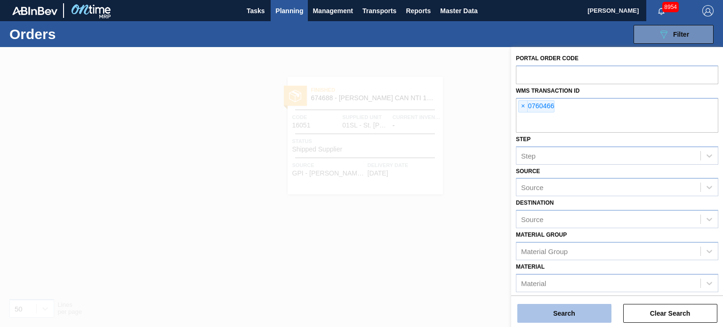
click at [572, 310] on button "Search" at bounding box center [564, 313] width 94 height 19
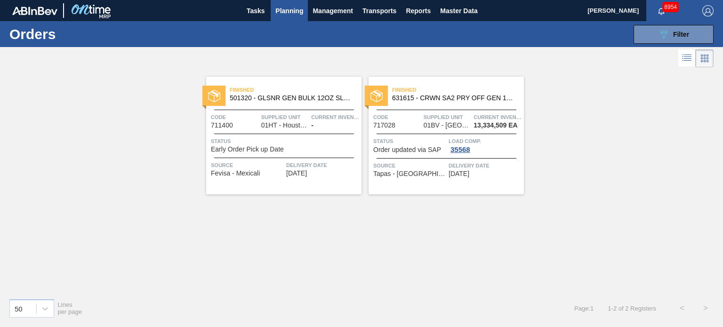
click at [423, 88] on span "Finished" at bounding box center [458, 89] width 132 height 9
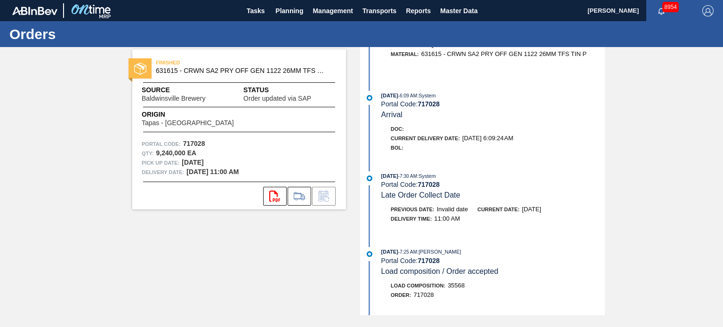
scroll to position [282, 0]
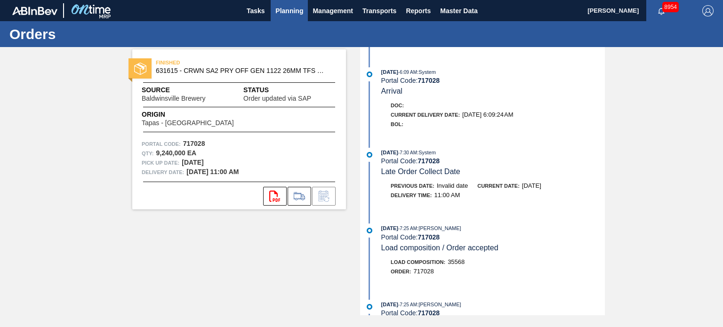
click at [299, 17] on button "Planning" at bounding box center [289, 10] width 37 height 21
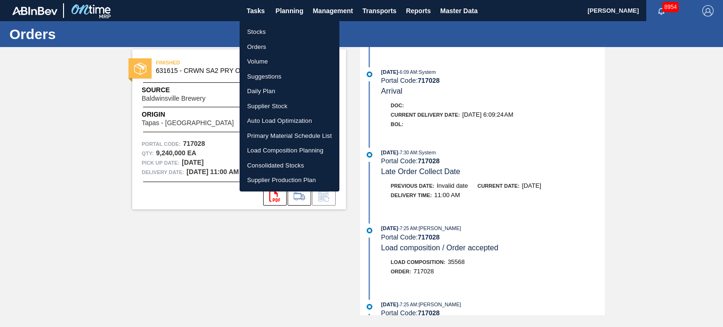
drag, startPoint x: 277, startPoint y: 49, endPoint x: 359, endPoint y: 37, distance: 83.4
click at [277, 49] on li "Orders" at bounding box center [290, 47] width 100 height 15
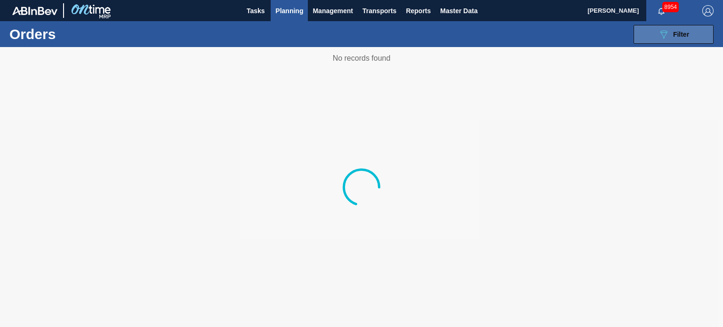
click at [671, 34] on div "089F7B8B-B2A5-4AFE-B5C0-19BA573D28AC Filter" at bounding box center [673, 34] width 31 height 11
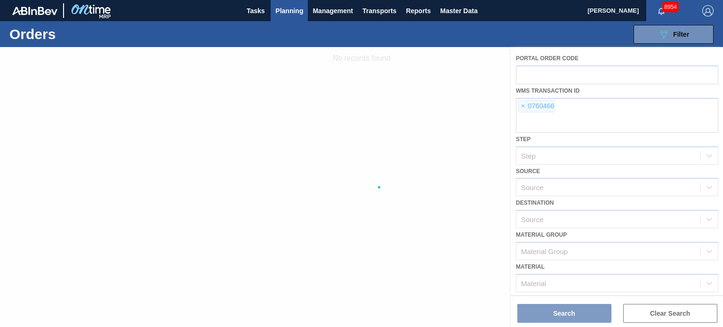
click at [522, 106] on div at bounding box center [361, 187] width 723 height 280
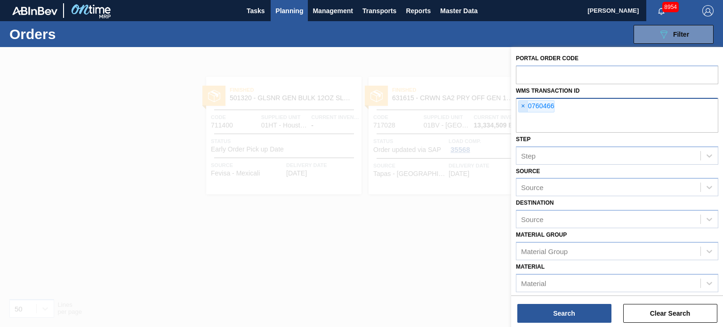
click at [522, 105] on span "×" at bounding box center [523, 106] width 9 height 11
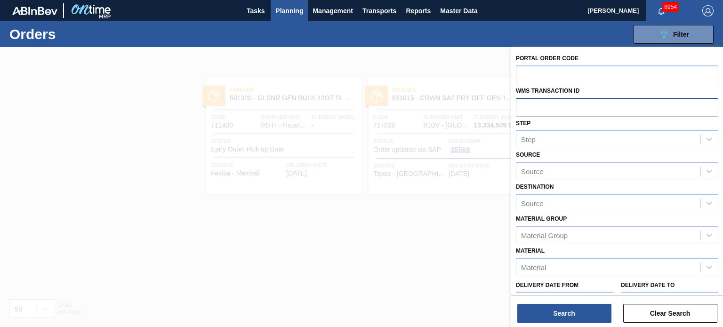
paste input "01BV0757726"
click at [540, 107] on input "01BV0757726" at bounding box center [617, 107] width 202 height 18
type input "0757726"
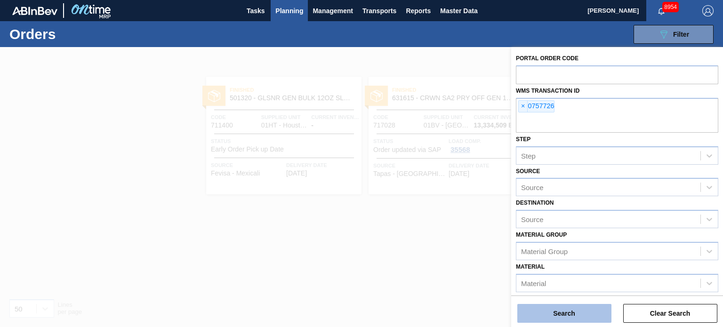
click at [572, 313] on button "Search" at bounding box center [564, 313] width 94 height 19
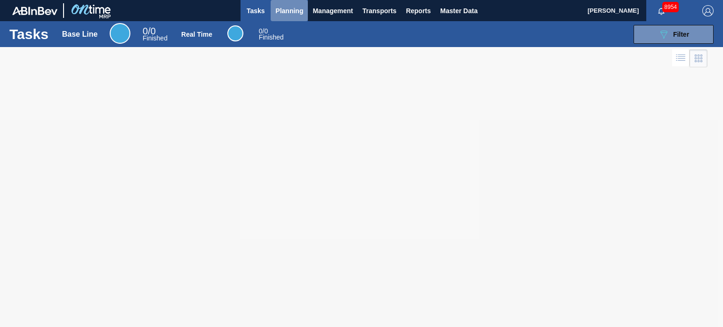
click at [299, 13] on span "Planning" at bounding box center [289, 10] width 28 height 11
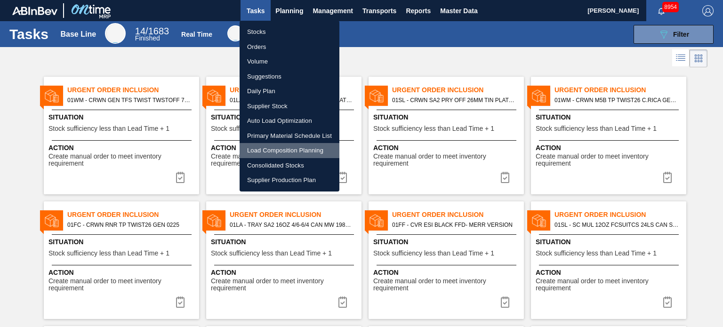
click at [275, 150] on li "Load Composition Planning" at bounding box center [290, 150] width 100 height 15
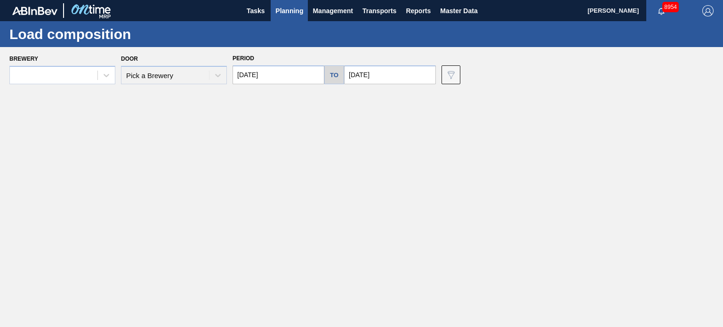
click at [116, 78] on div "Brewery Door Pick a Brewery Period 09/16/2025 to 09/23/2025 Data view filter Un…" at bounding box center [363, 68] width 709 height 32
click at [104, 78] on icon at bounding box center [106, 75] width 9 height 9
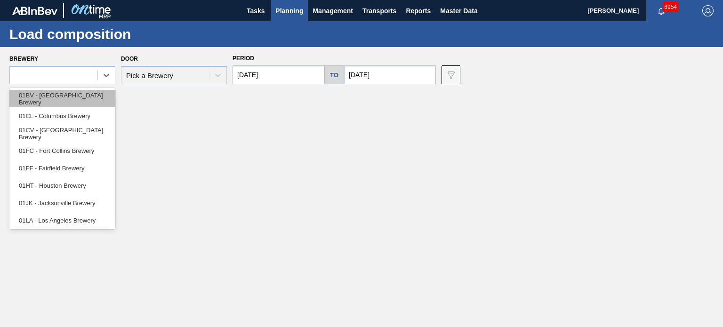
click at [79, 103] on div "01BV - [GEOGRAPHIC_DATA] Brewery" at bounding box center [62, 98] width 106 height 17
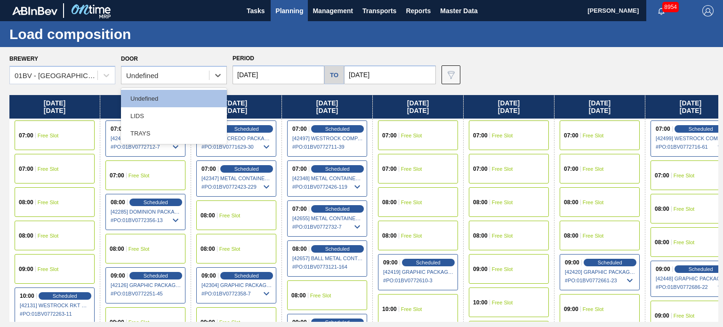
click at [206, 78] on div "Undefined" at bounding box center [165, 76] width 88 height 14
click at [183, 111] on div "LIDS" at bounding box center [174, 115] width 106 height 17
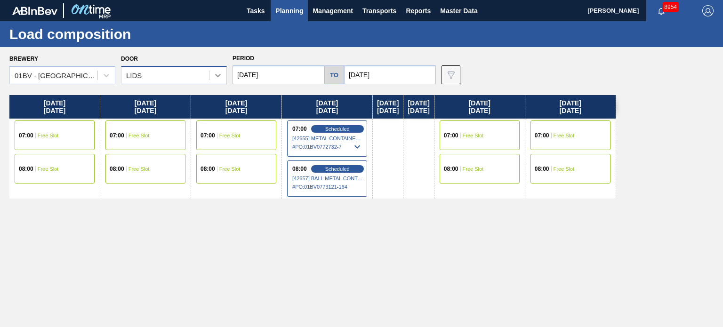
click at [215, 75] on icon at bounding box center [217, 75] width 9 height 9
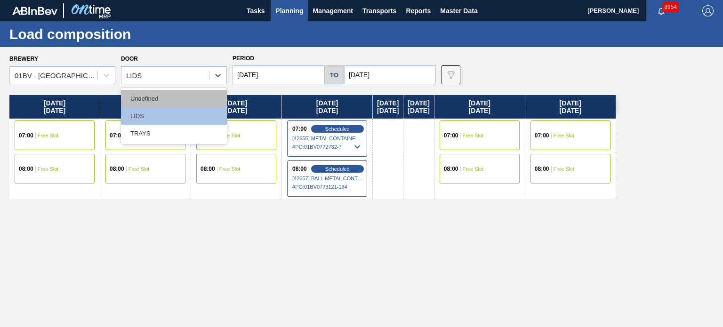
click at [187, 101] on div "Undefined" at bounding box center [174, 98] width 106 height 17
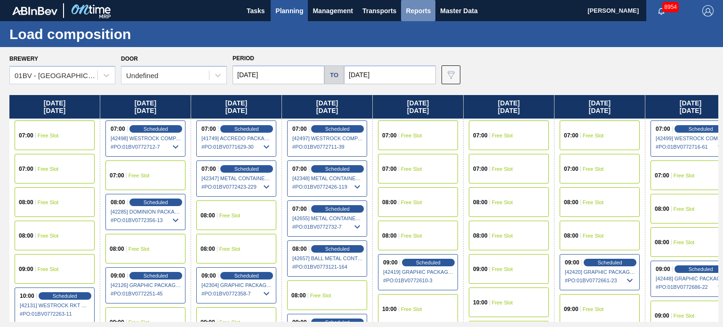
click at [412, 14] on span "Reports" at bounding box center [418, 10] width 25 height 11
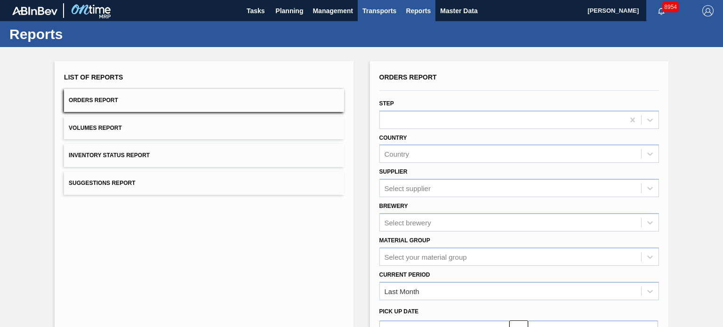
click at [387, 9] on span "Transports" at bounding box center [379, 10] width 34 height 11
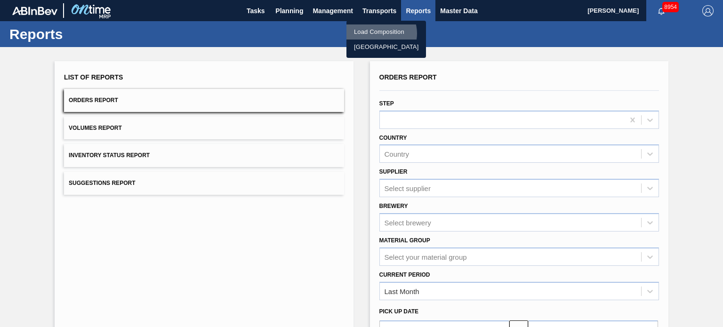
click at [381, 33] on li "Load Composition" at bounding box center [386, 31] width 80 height 15
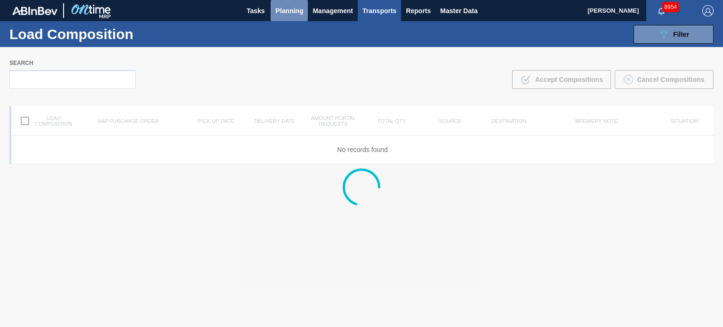
click at [299, 16] on span "Planning" at bounding box center [289, 10] width 28 height 11
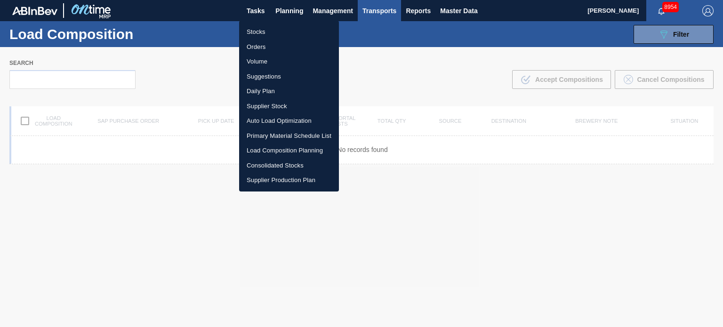
click at [288, 151] on li "Load Composition Planning" at bounding box center [289, 150] width 100 height 15
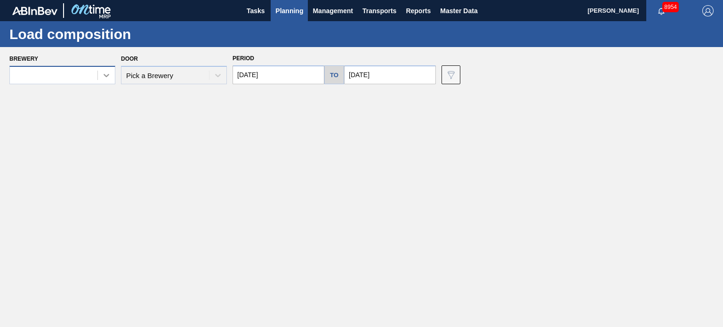
click at [99, 79] on div at bounding box center [106, 75] width 17 height 17
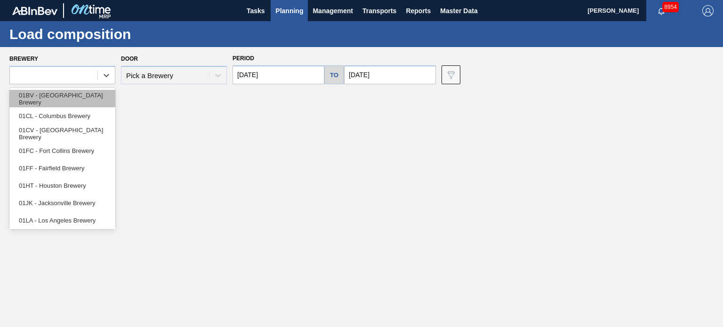
click at [84, 96] on div "01BV - [GEOGRAPHIC_DATA] Brewery" at bounding box center [62, 98] width 106 height 17
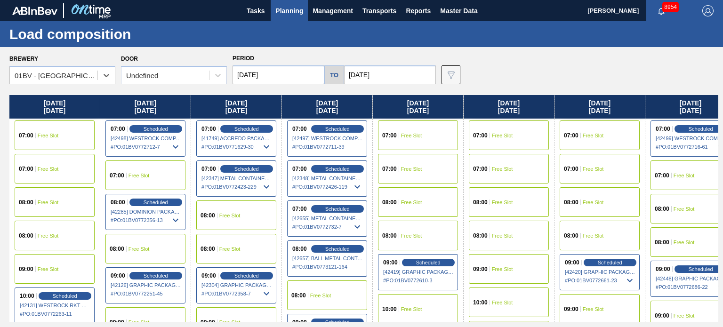
click at [504, 210] on div "08:00 Free Slot" at bounding box center [509, 202] width 80 height 30
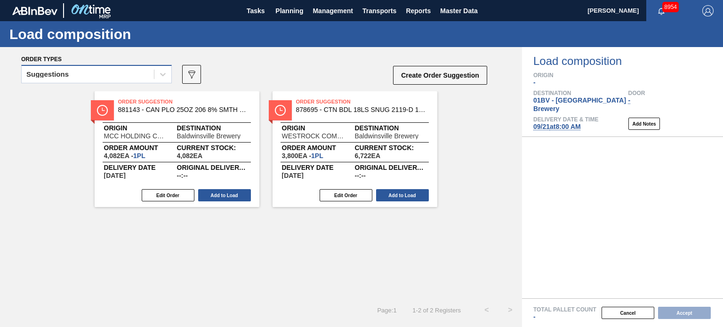
click at [150, 74] on div "Suggestions" at bounding box center [88, 75] width 132 height 14
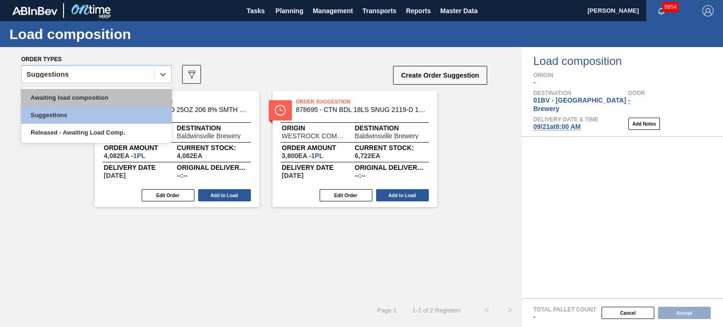
click at [121, 102] on div "Awaiting load composition" at bounding box center [96, 97] width 151 height 17
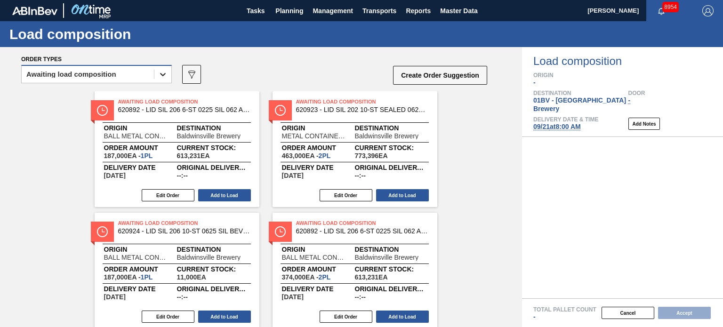
click at [163, 75] on icon at bounding box center [163, 74] width 6 height 3
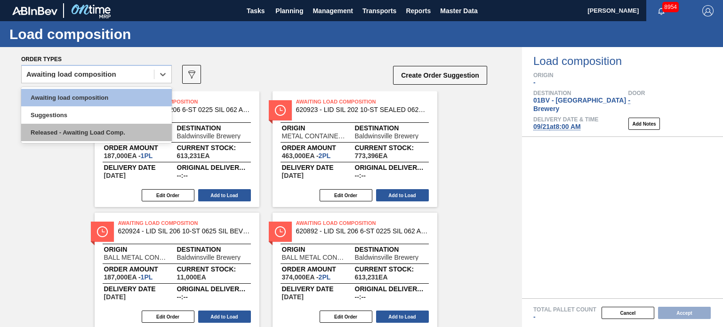
click at [129, 129] on div "Released - Awaiting Load Comp." at bounding box center [96, 132] width 151 height 17
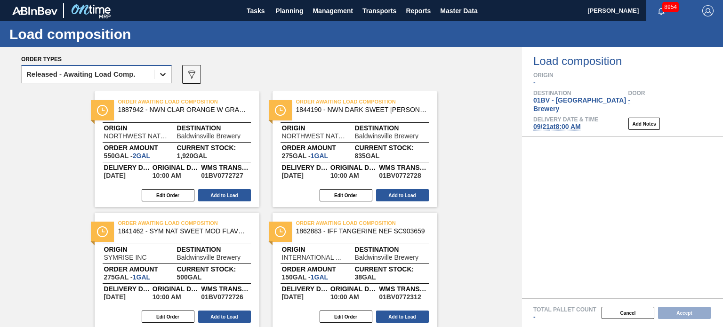
click at [156, 73] on div at bounding box center [162, 74] width 17 height 17
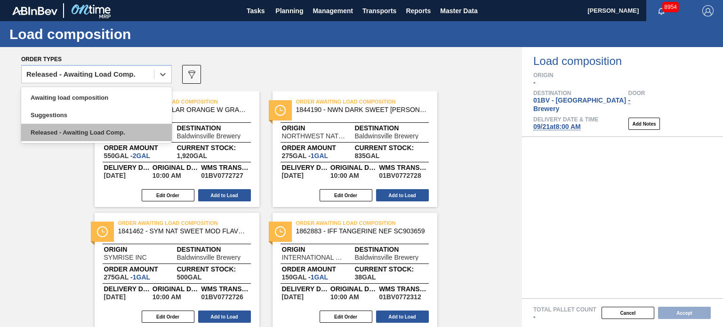
click at [113, 124] on div "Released - Awaiting Load Comp." at bounding box center [96, 132] width 151 height 17
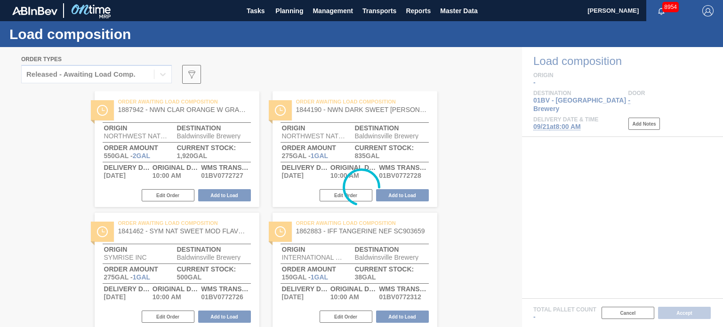
click at [148, 68] on div at bounding box center [361, 187] width 723 height 280
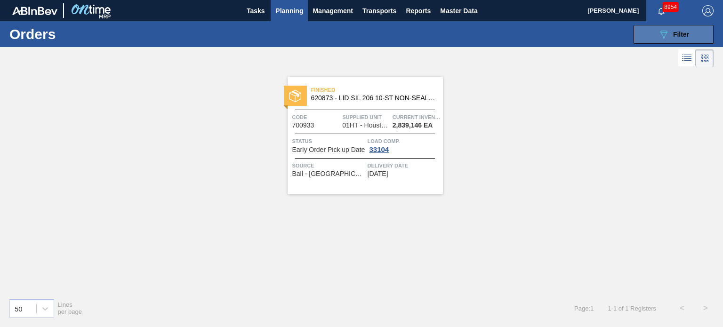
click at [684, 27] on button "089F7B8B-B2A5-4AFE-B5C0-19BA573D28AC Filter" at bounding box center [674, 34] width 80 height 19
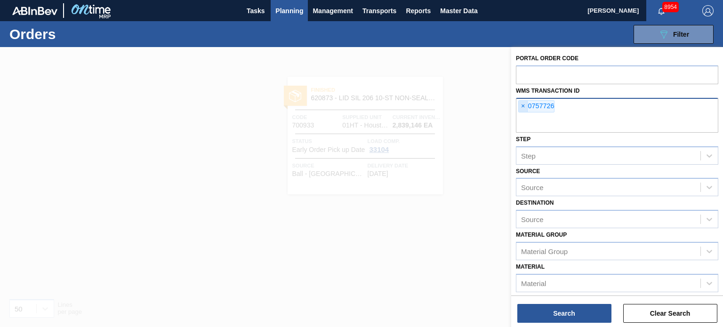
click at [523, 105] on span "×" at bounding box center [523, 106] width 9 height 11
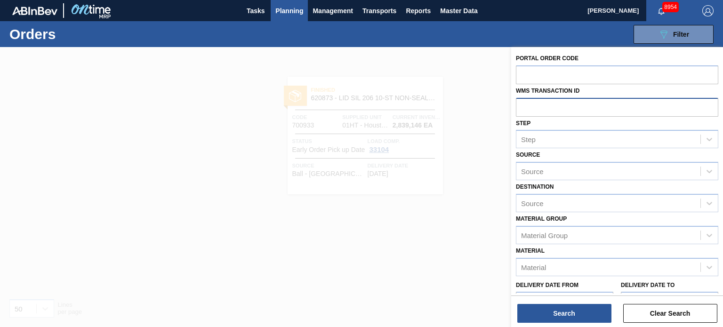
paste input "0756620"
type input "0756620"
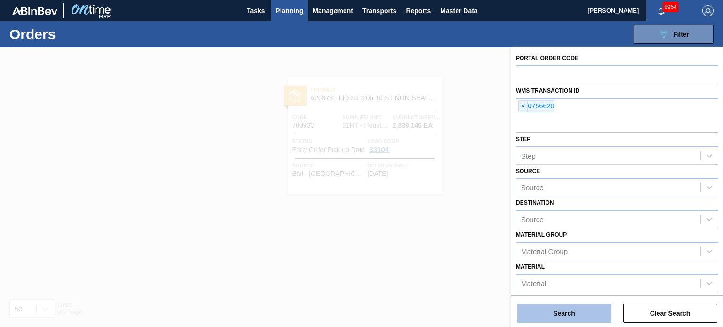
click at [572, 317] on button "Search" at bounding box center [564, 313] width 94 height 19
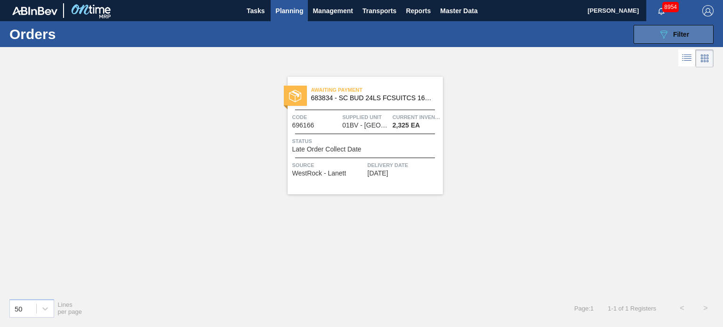
click at [678, 31] on span "Filter" at bounding box center [681, 35] width 16 height 8
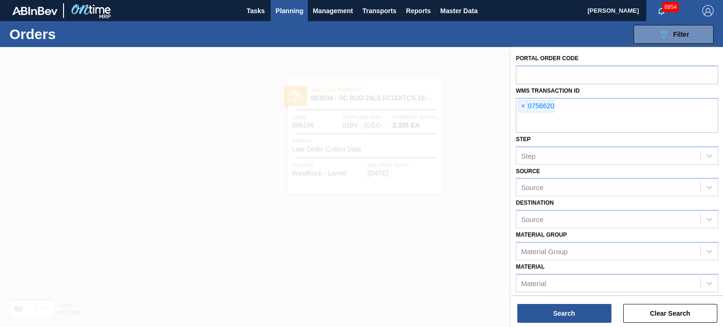
click at [384, 255] on div at bounding box center [361, 210] width 723 height 327
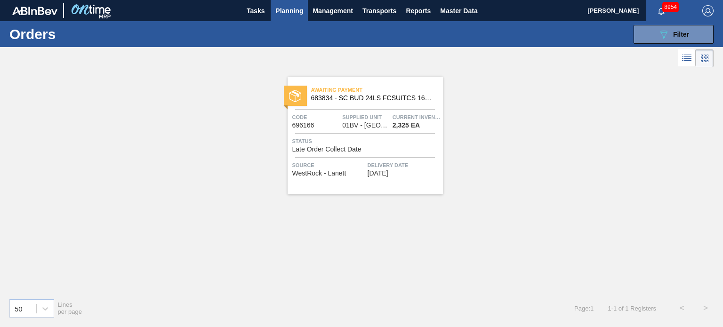
click at [365, 107] on div "Awaiting Payment 683834 - SC BUD 24LS FCSUITCS 16OZ REVISED [PERSON_NAME] Code …" at bounding box center [365, 136] width 155 height 118
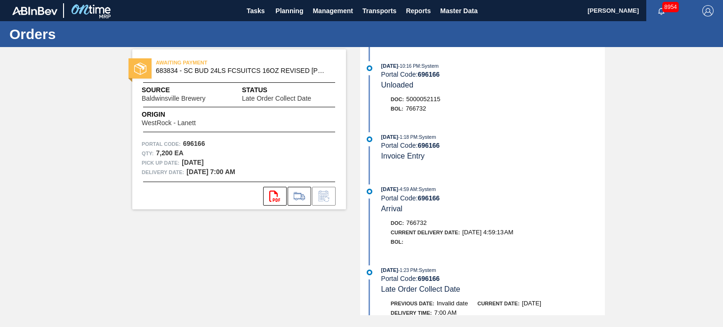
scroll to position [184, 0]
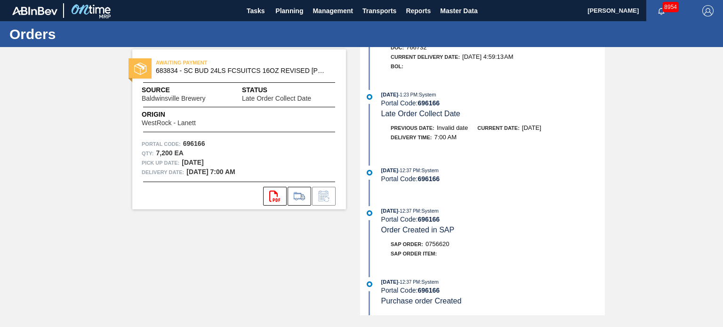
click at [196, 141] on strong "696166" at bounding box center [194, 144] width 22 height 8
drag, startPoint x: 205, startPoint y: 141, endPoint x: 184, endPoint y: 145, distance: 21.5
click at [184, 145] on div "Portal Code: 696166" at bounding box center [239, 143] width 195 height 9
copy strong "696166"
